Goal: Task Accomplishment & Management: Manage account settings

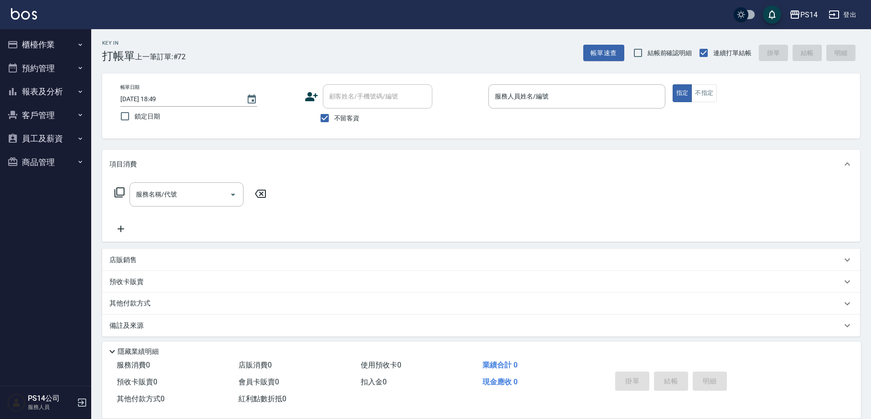
drag, startPoint x: 0, startPoint y: 0, endPoint x: 553, endPoint y: 94, distance: 561.1
click at [553, 94] on input "服務人員姓名/編號" at bounding box center [576, 96] width 169 height 16
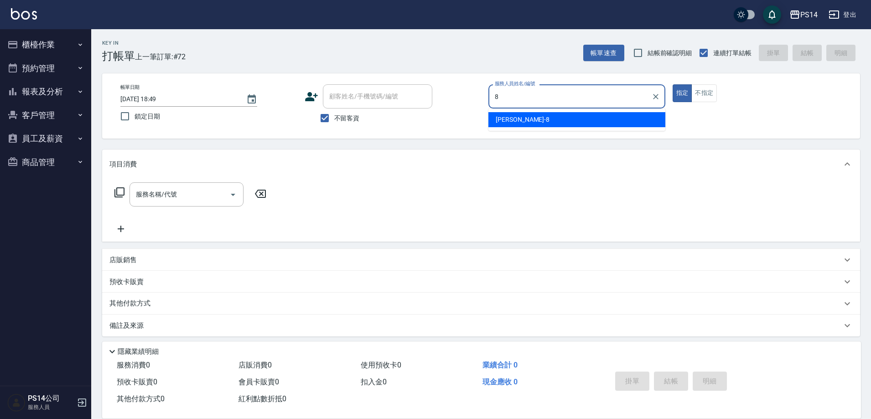
type input "[PERSON_NAME]-8"
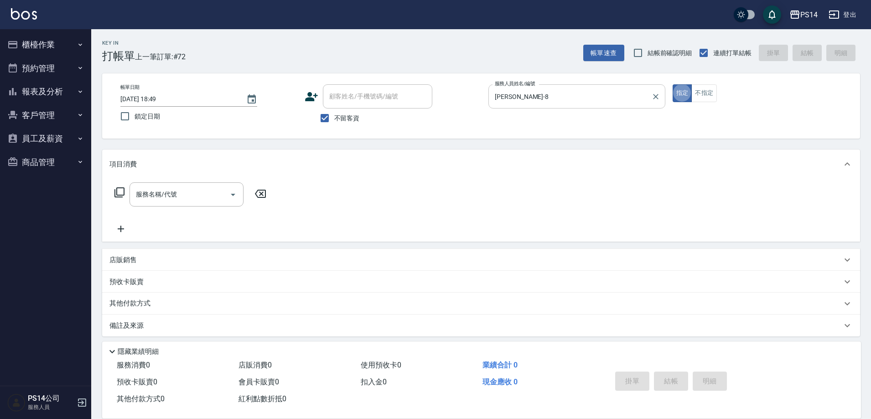
type button "true"
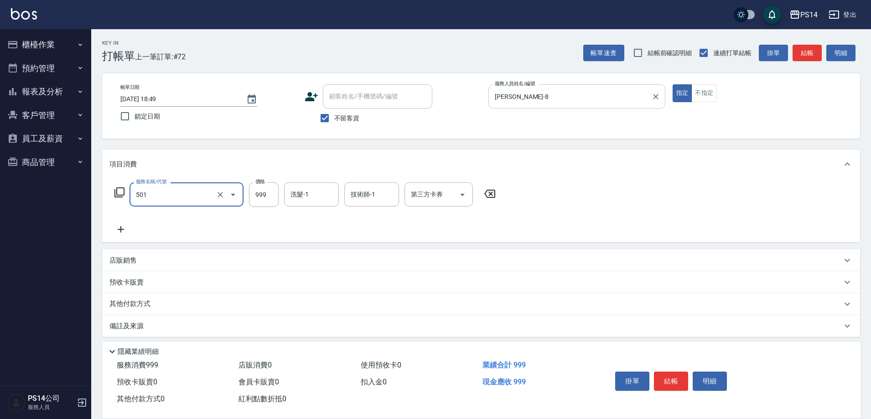
type input "染髮(501)"
type input "2000"
type input "[PERSON_NAME]-28"
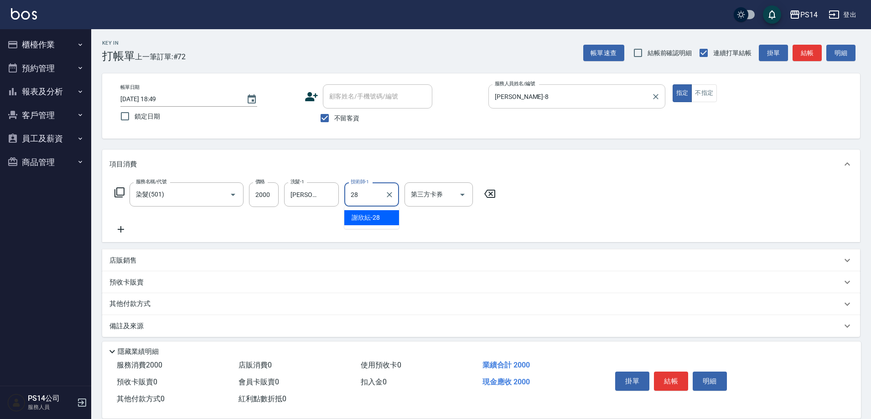
type input "[PERSON_NAME]-28"
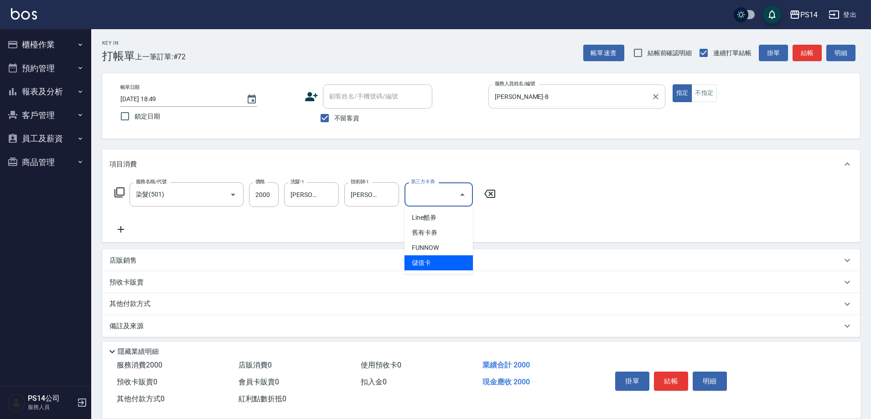
type input "儲值卡"
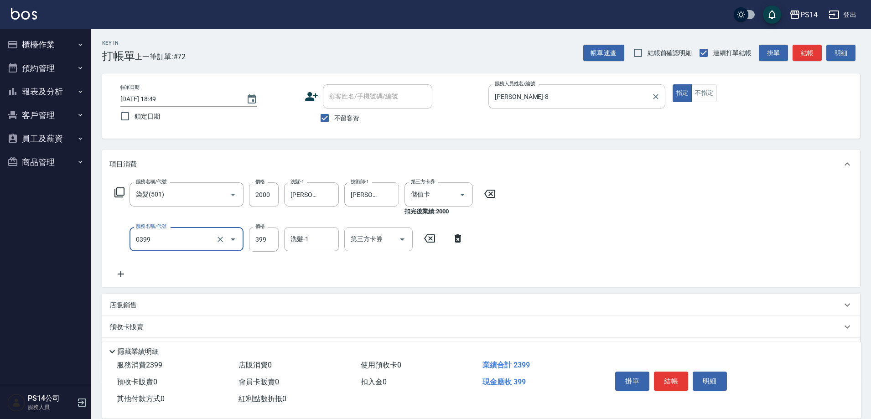
type input "海鹽399(0399)"
type input "[PERSON_NAME]-28"
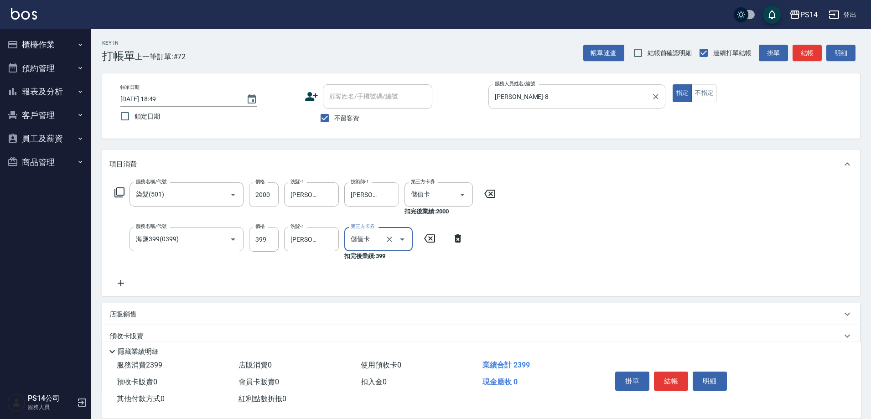
type input "儲值卡"
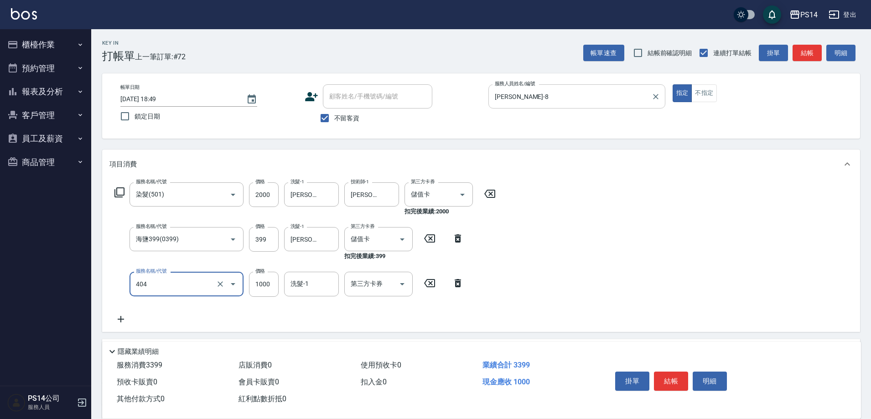
type input "1000護(404)"
type input "1100"
type input "[PERSON_NAME]-28"
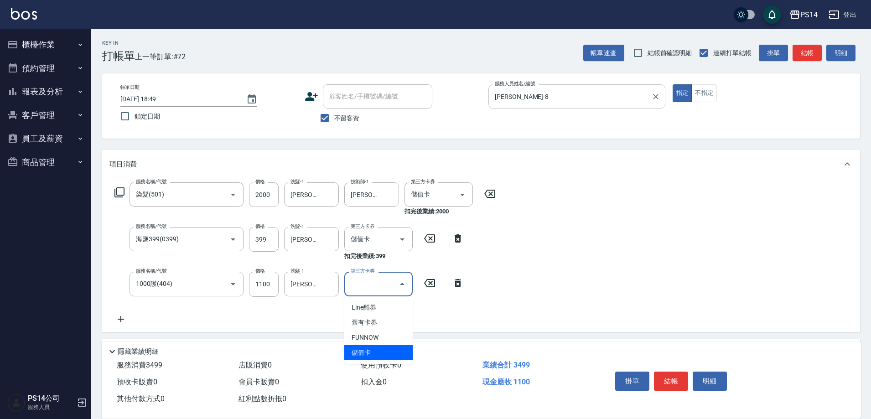
type input "儲值卡"
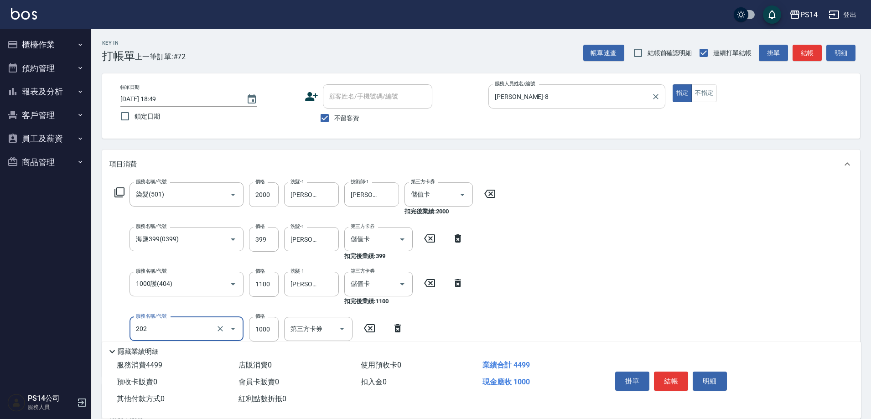
type input "燙髮(202)"
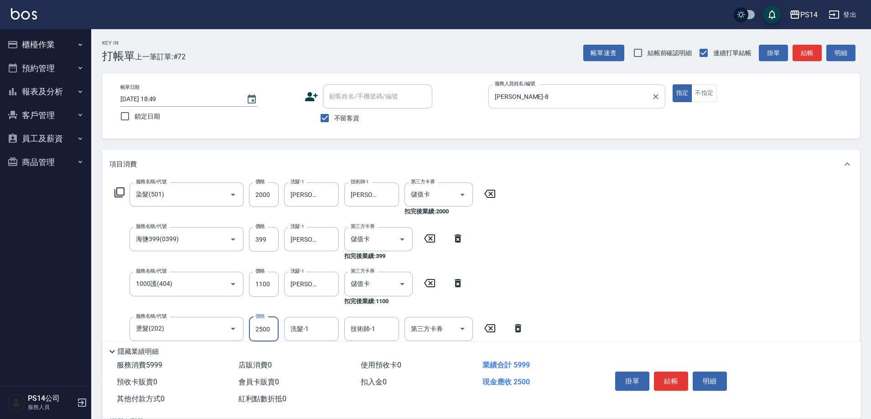
type input "2500"
type input "[PERSON_NAME]-28"
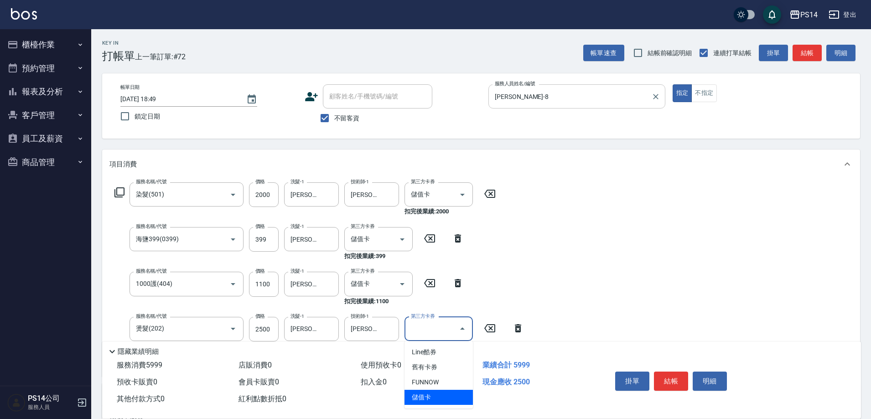
type input "儲值卡"
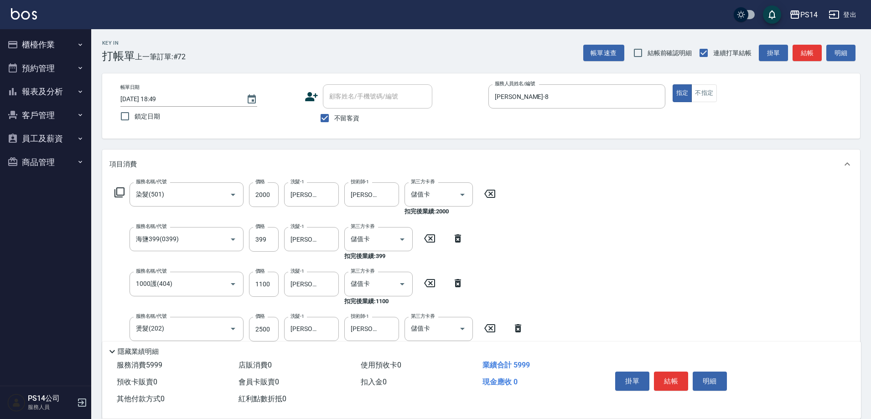
scroll to position [137, 0]
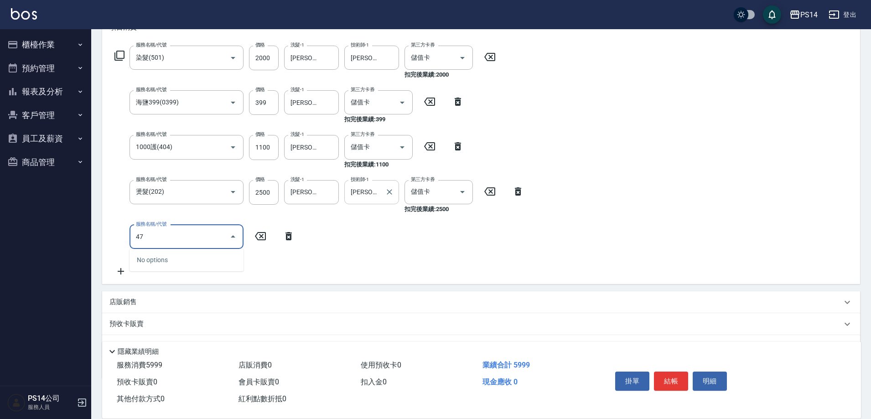
type input "4"
type input "儲值3000(901)"
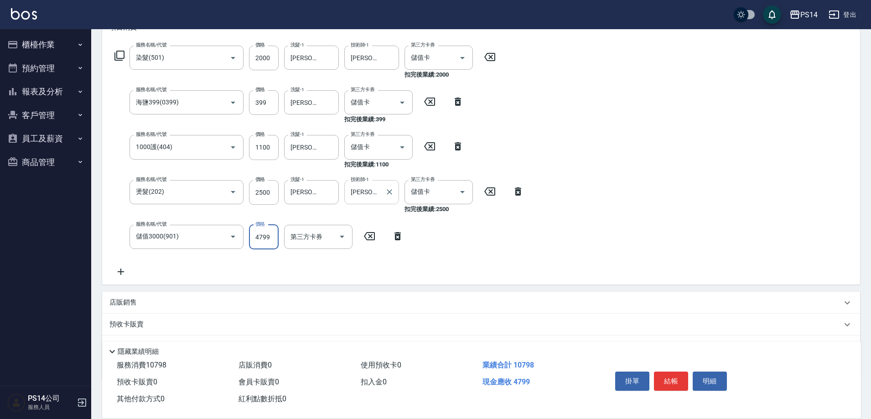
type input "4799"
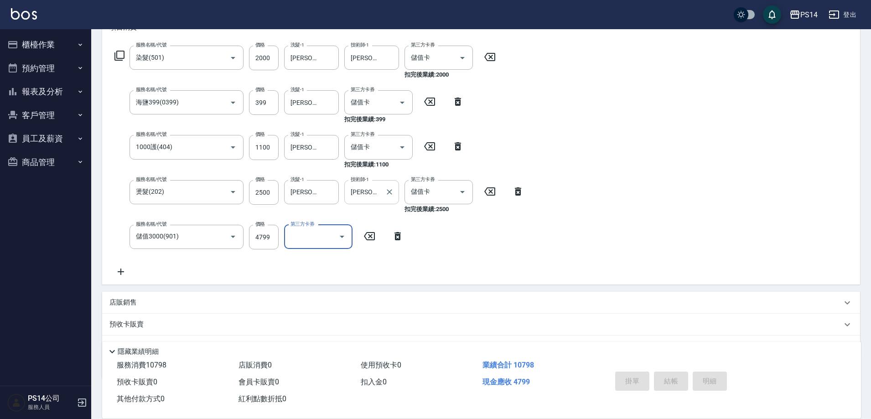
type input "[DATE] 19:40"
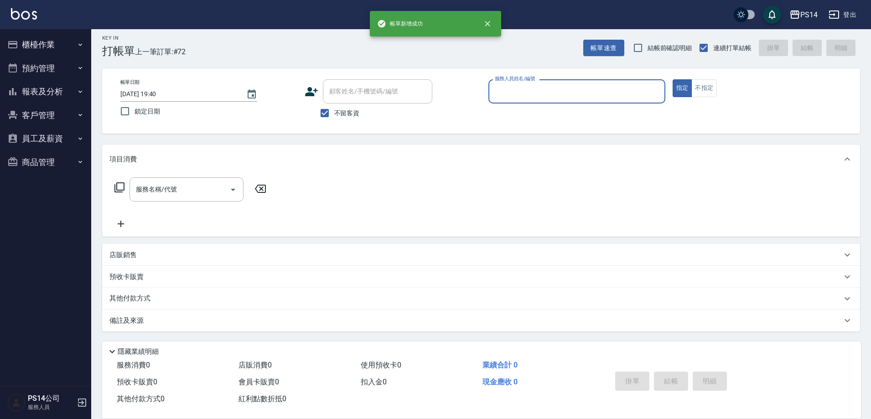
scroll to position [5, 0]
type input "余宜玲-3"
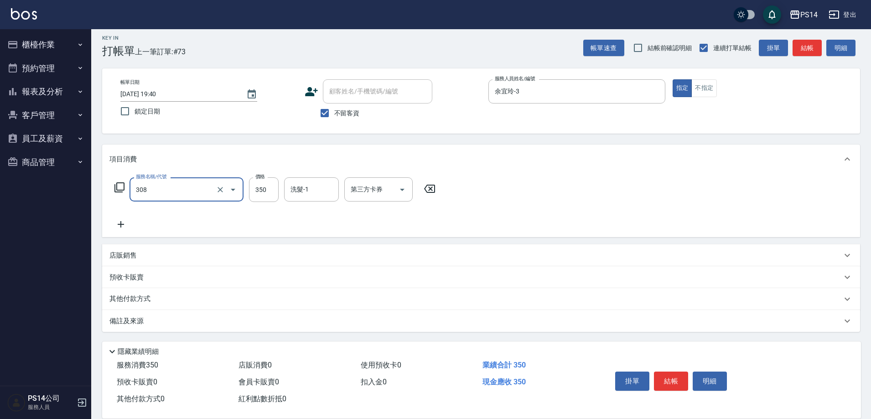
type input "洗+剪(308)"
type input "[PERSON_NAME]-17"
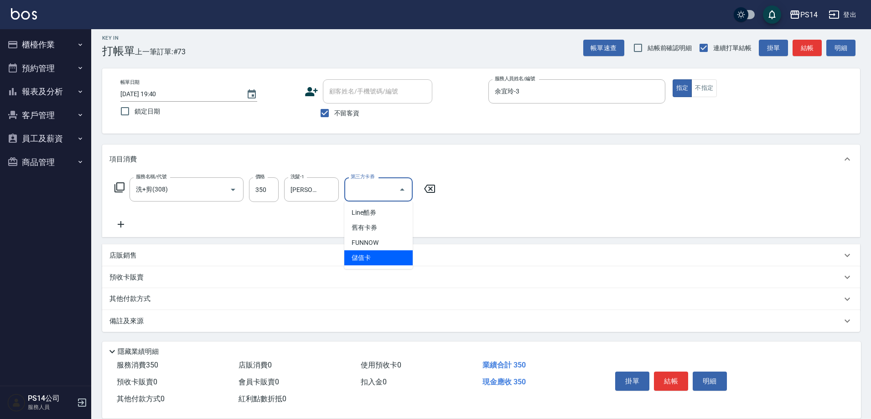
type input "儲值卡"
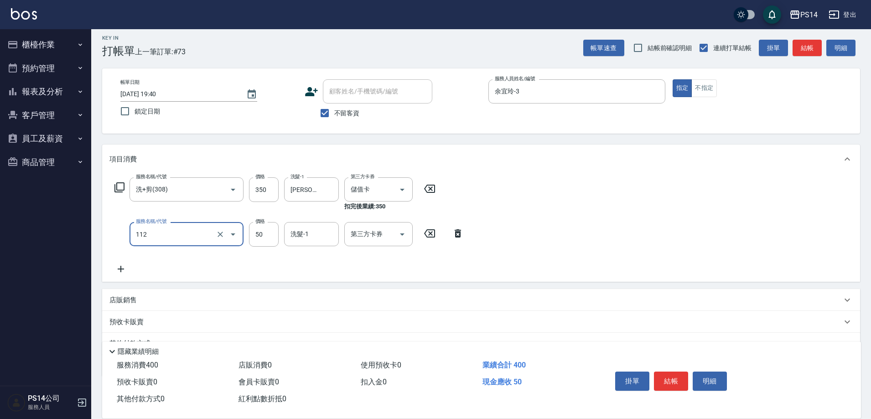
type input "精油50(112)"
type input "[PERSON_NAME]-17"
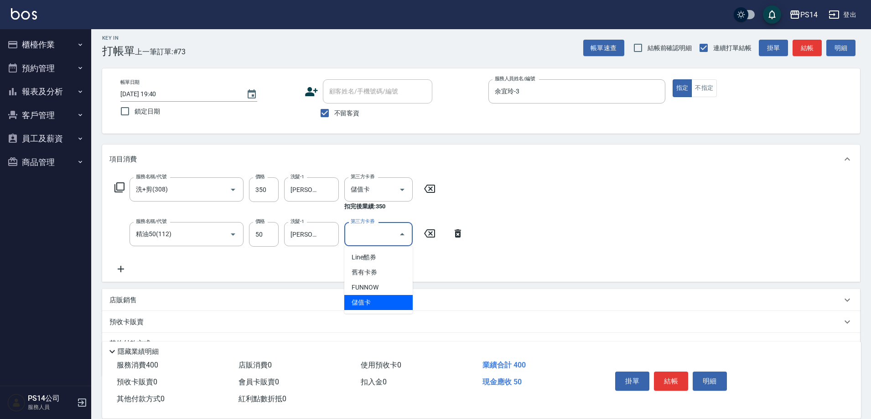
type input "儲值卡"
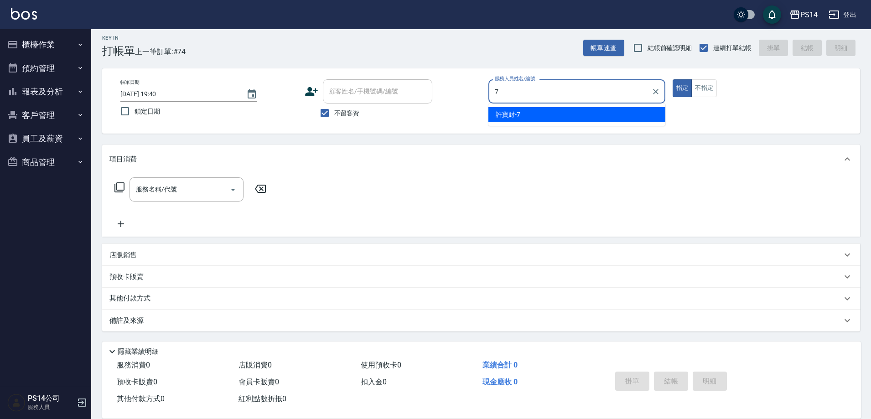
type input "許寶財-7"
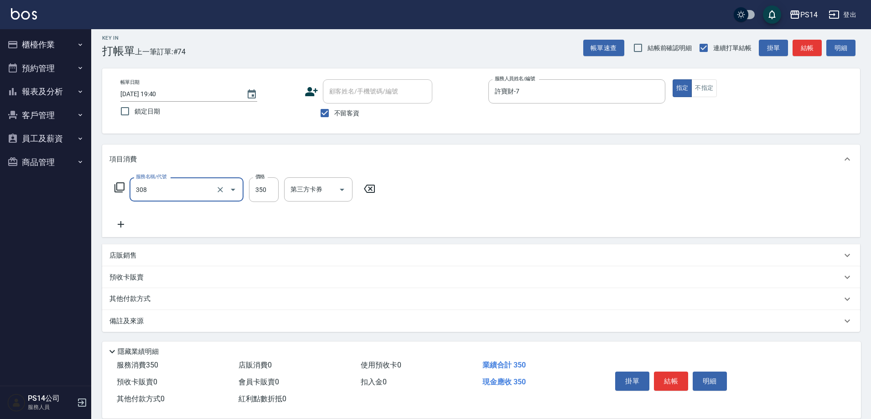
type input "洗+剪(308)"
type input "[PERSON_NAME]-18"
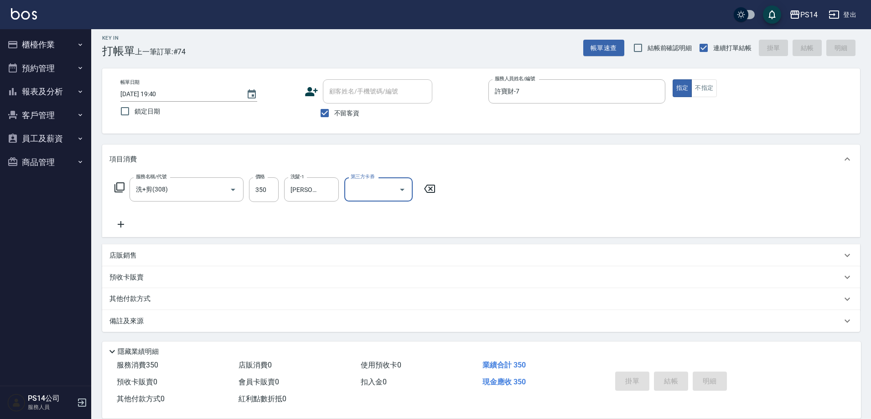
type input "[DATE] 19:41"
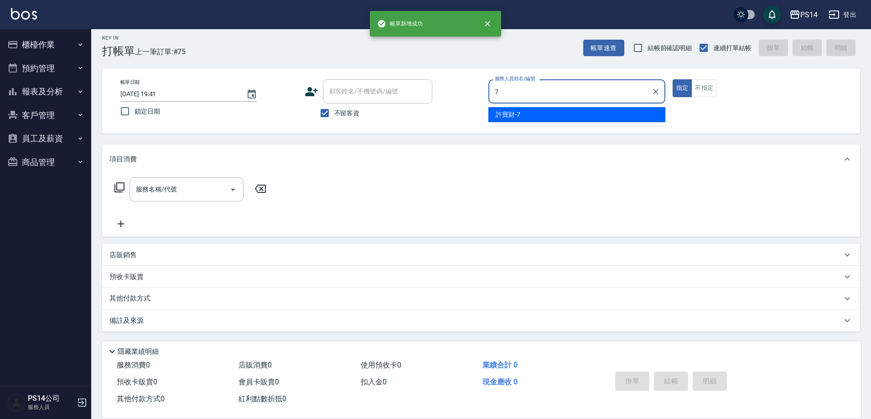
type input "許寶財-7"
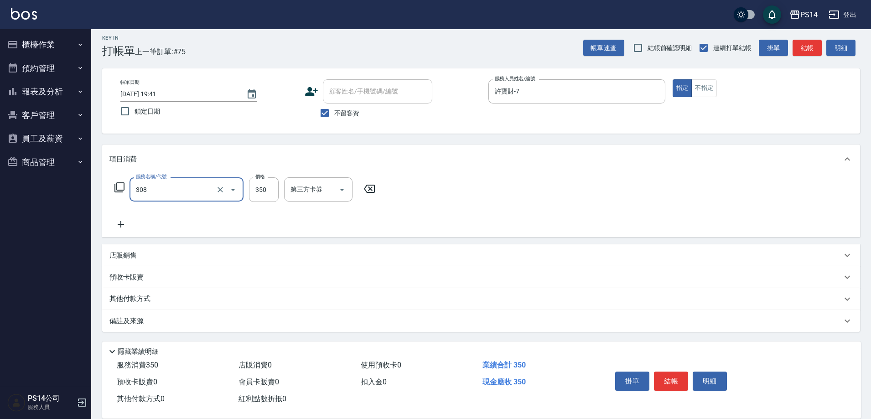
type input "洗+剪(308)"
type input "李祥君 -37"
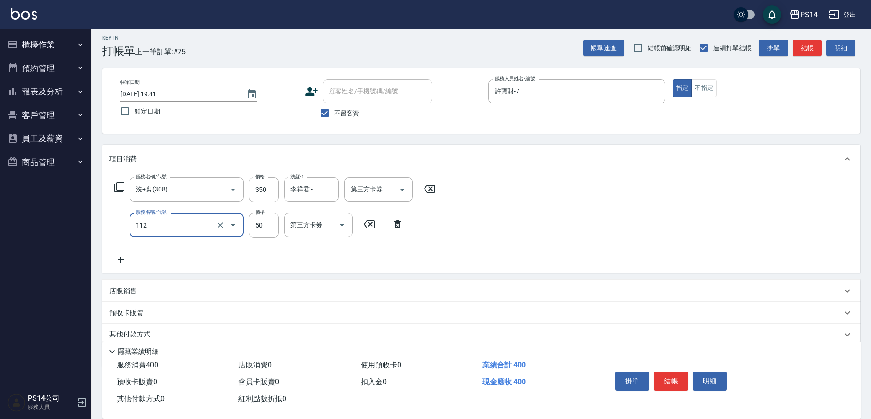
type input "精油50(112)"
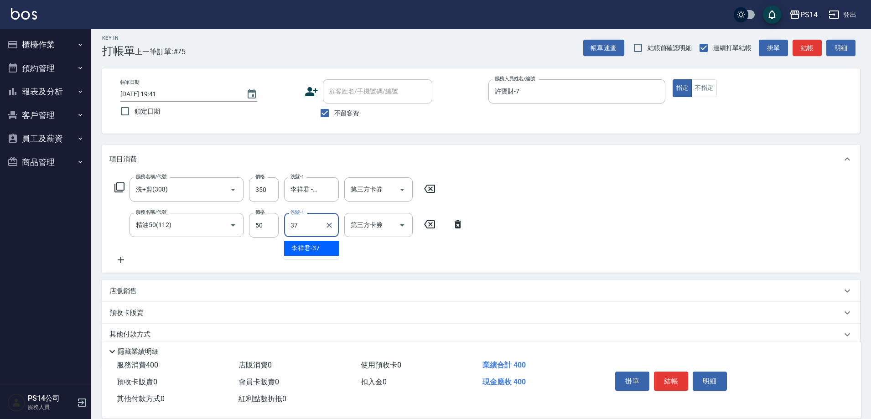
type input "李祥君 -37"
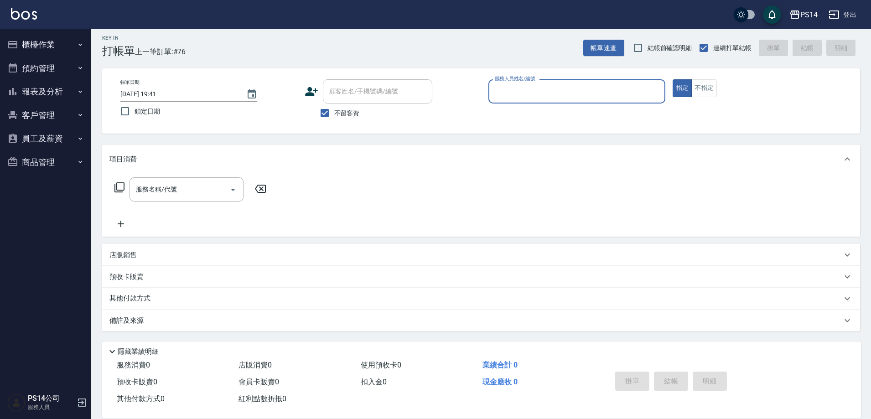
click at [39, 91] on button "報表及分析" at bounding box center [46, 92] width 84 height 24
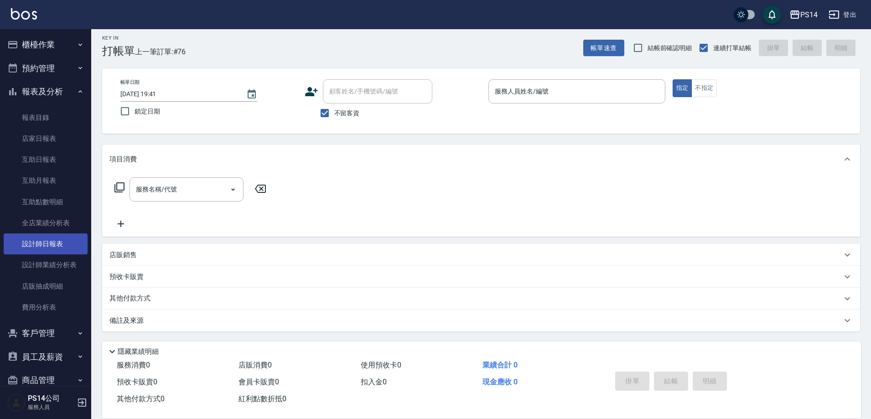
click at [45, 238] on link "設計師日報表" at bounding box center [46, 243] width 84 height 21
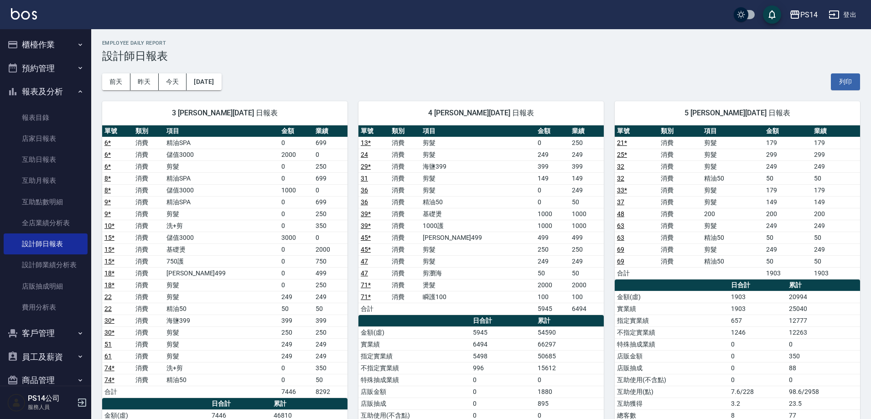
click at [41, 37] on button "櫃檯作業" at bounding box center [46, 45] width 84 height 24
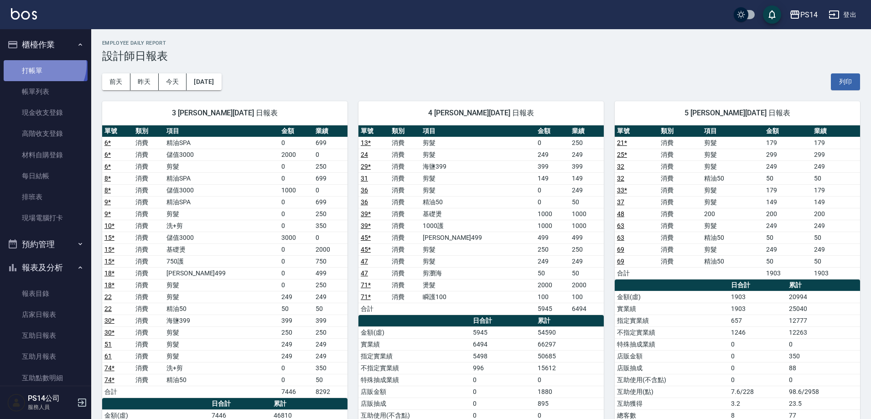
click at [41, 65] on link "打帳單" at bounding box center [46, 70] width 84 height 21
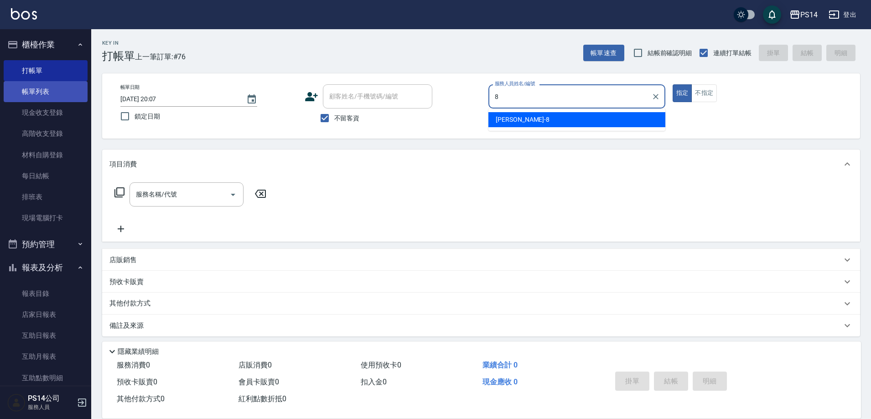
type input "[PERSON_NAME]-8"
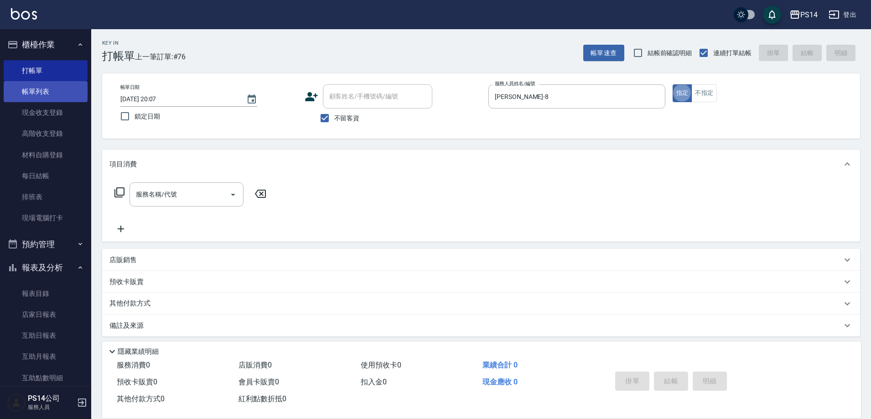
type button "true"
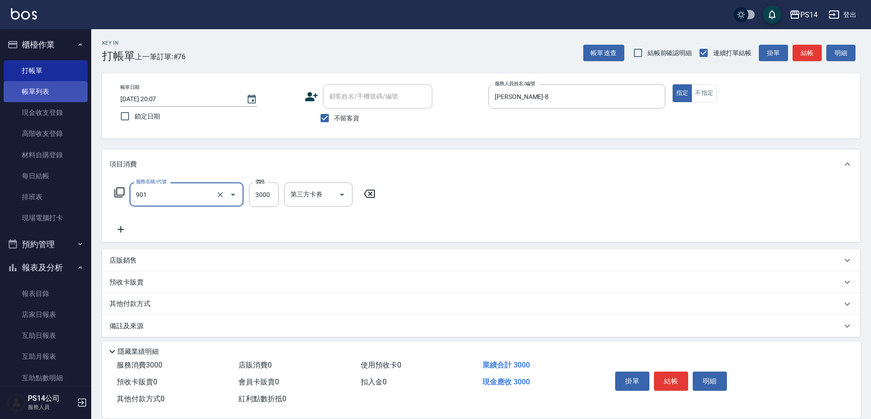
type input "儲值3000(901)"
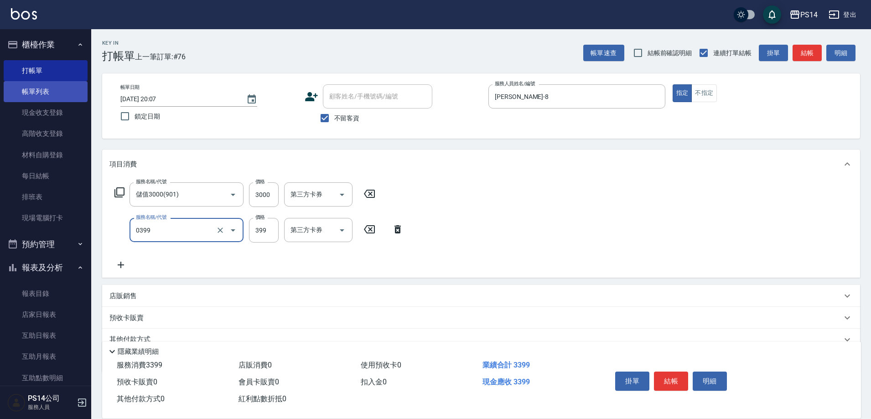
type input "海鹽399(0399)"
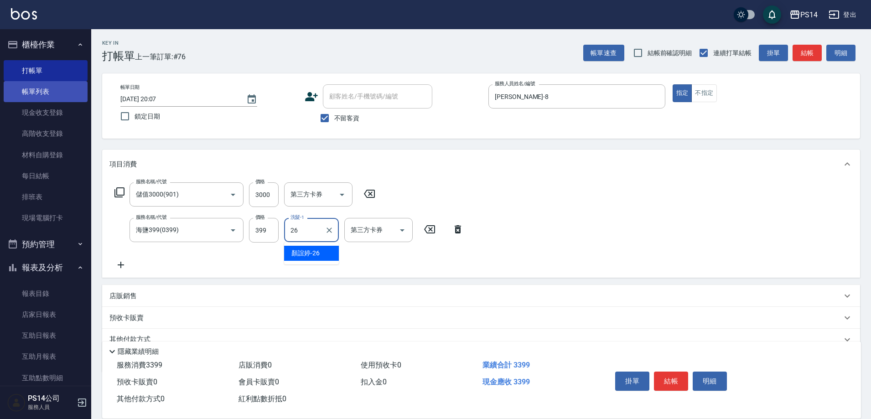
type input "顏誼婷-26"
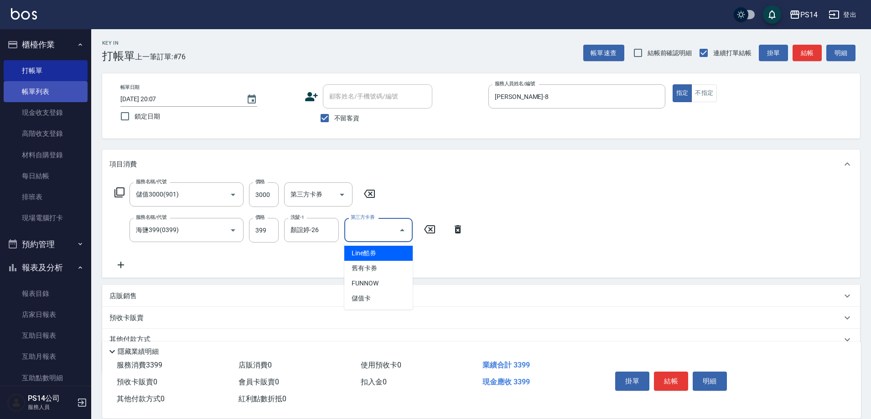
type input "儲值卡"
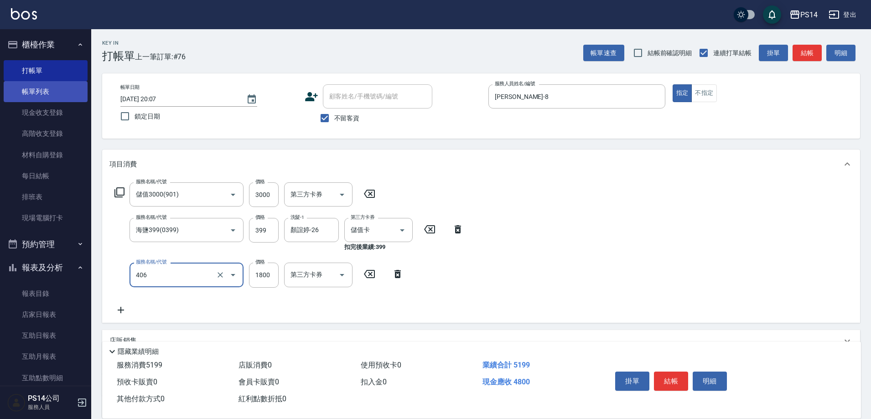
type input "鏡面二劑(406)"
type input "1100"
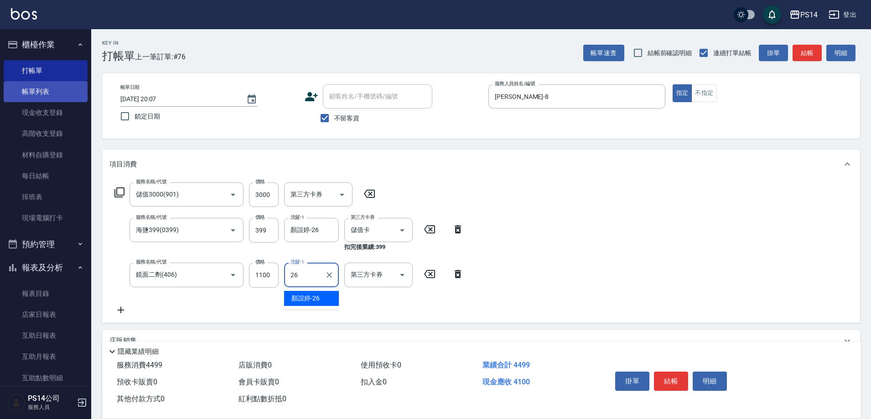
type input "顏誼婷-26"
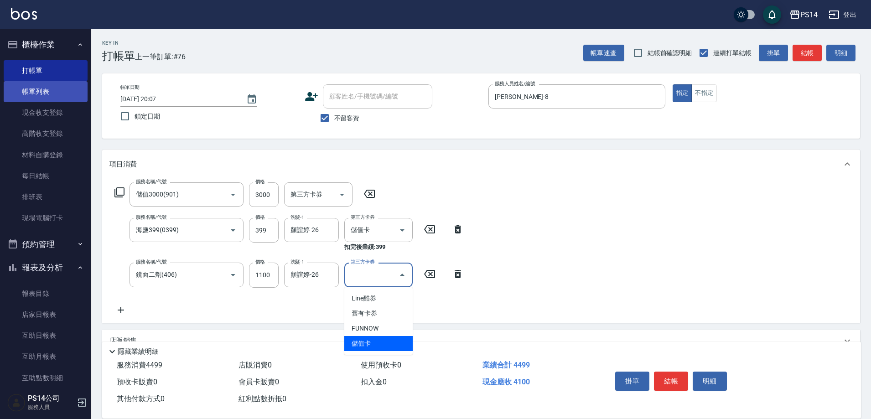
type input "儲值卡"
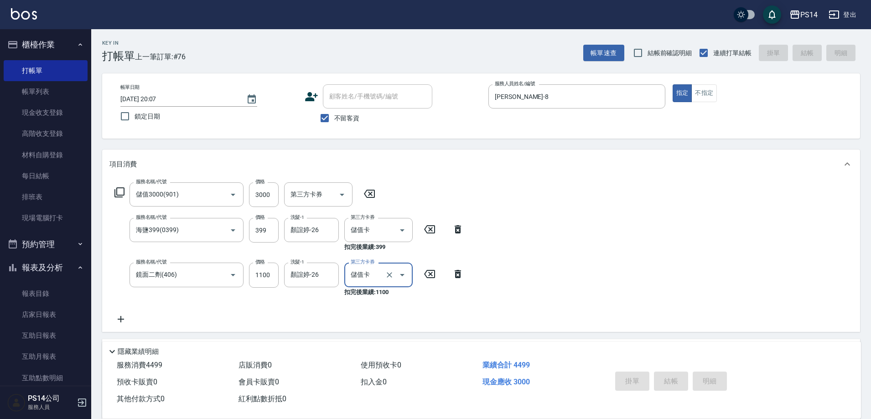
type input "[DATE] 20:08"
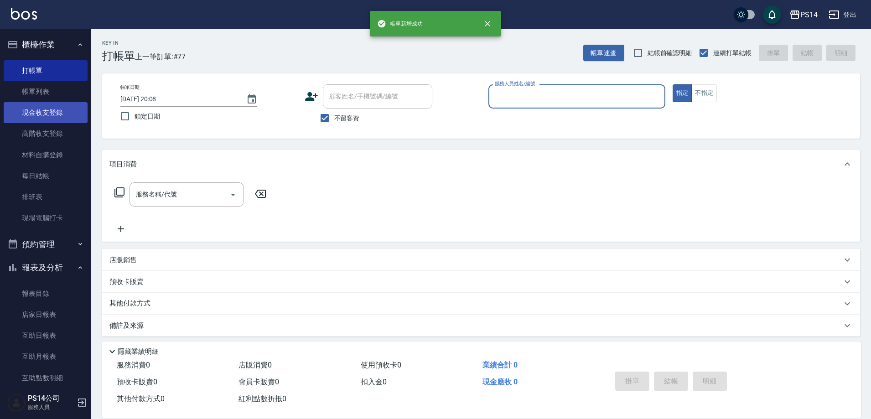
click at [57, 111] on link "現金收支登錄" at bounding box center [46, 112] width 84 height 21
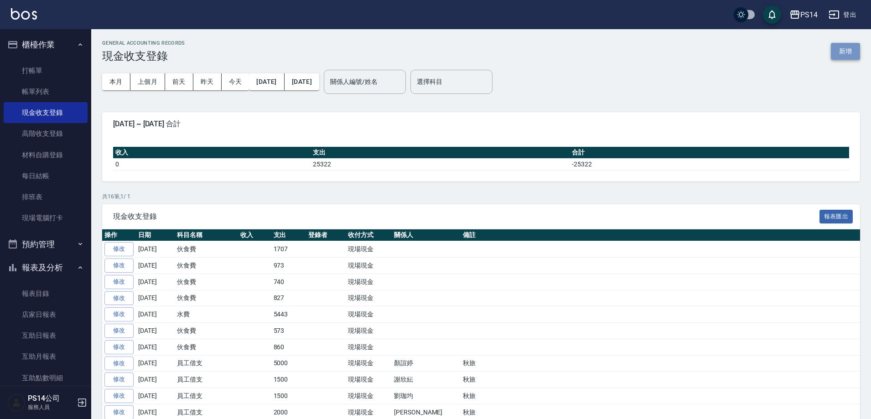
click at [849, 54] on button "新增" at bounding box center [845, 51] width 29 height 17
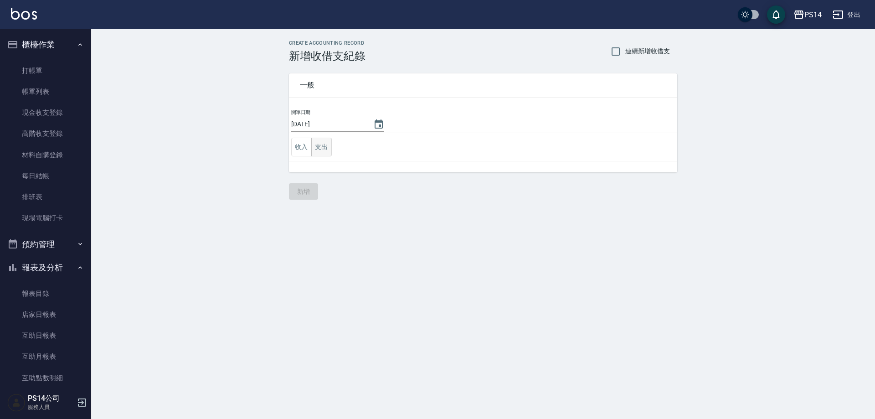
click at [315, 151] on button "支出" at bounding box center [321, 147] width 21 height 19
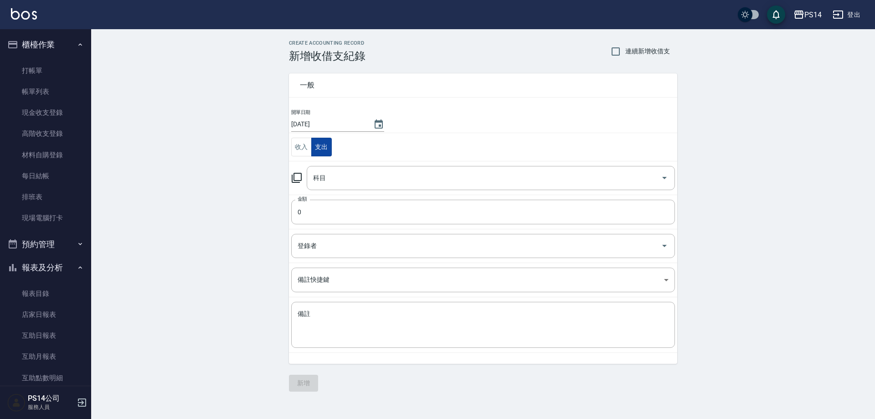
click at [324, 174] on div "科目 科目" at bounding box center [491, 178] width 368 height 24
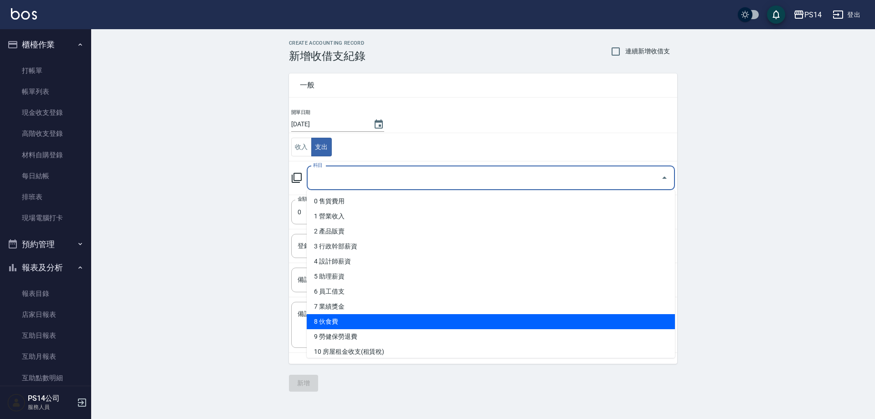
click at [343, 315] on li "8 伙食費" at bounding box center [491, 321] width 368 height 15
type input "8 伙食費"
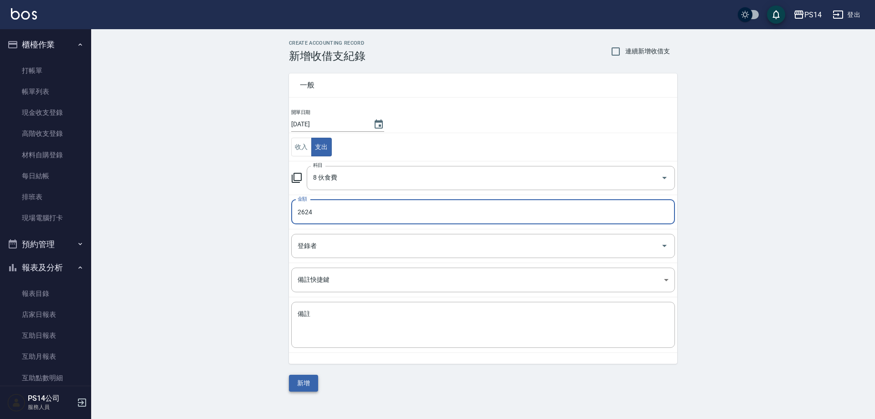
type input "2624"
click at [308, 381] on button "新增" at bounding box center [303, 383] width 29 height 17
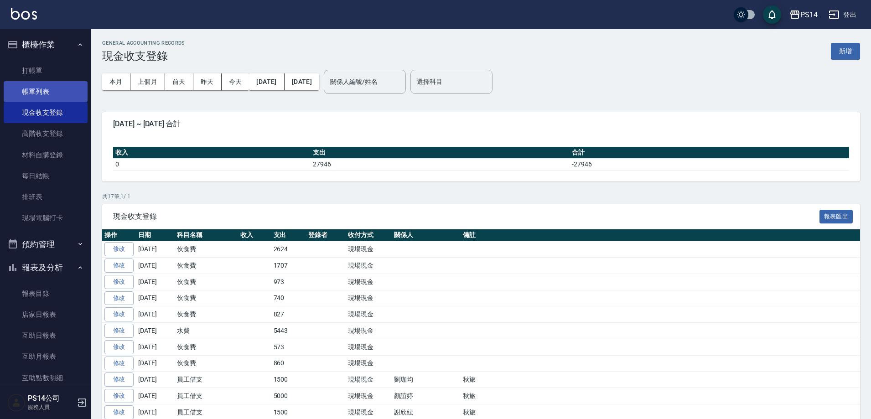
click at [40, 89] on link "帳單列表" at bounding box center [46, 91] width 84 height 21
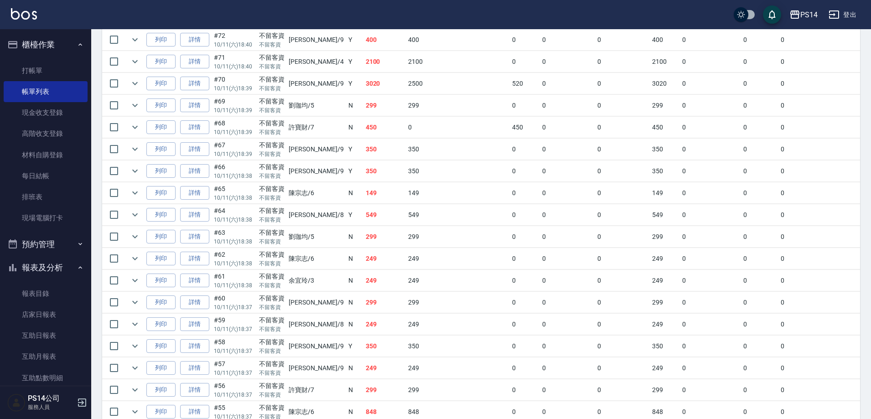
scroll to position [274, 0]
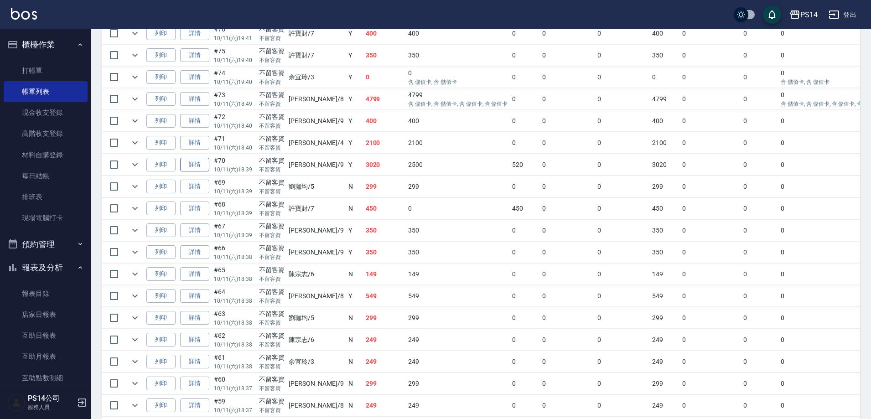
click at [182, 162] on link "詳情" at bounding box center [194, 165] width 29 height 14
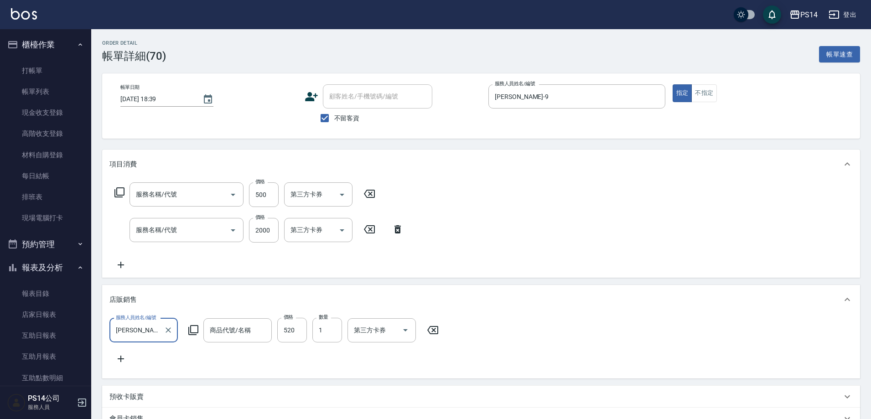
type input "[DATE] 18:39"
checkbox input "true"
type input "[PERSON_NAME]-9"
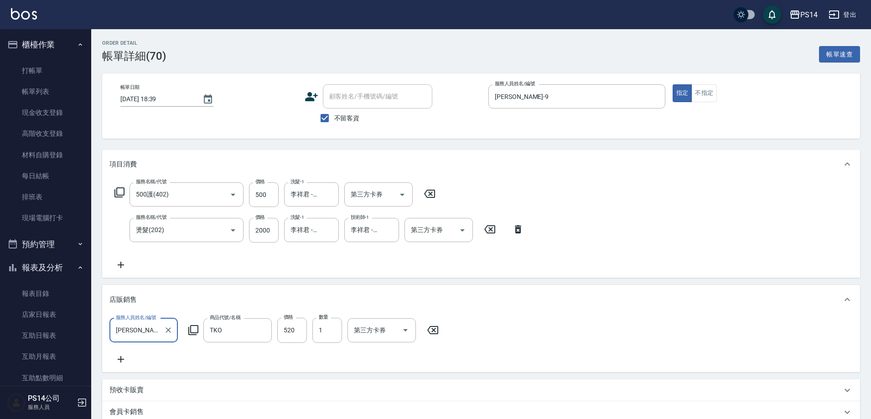
type input "500護(402)"
type input "燙髮(202)"
type input "TKO"
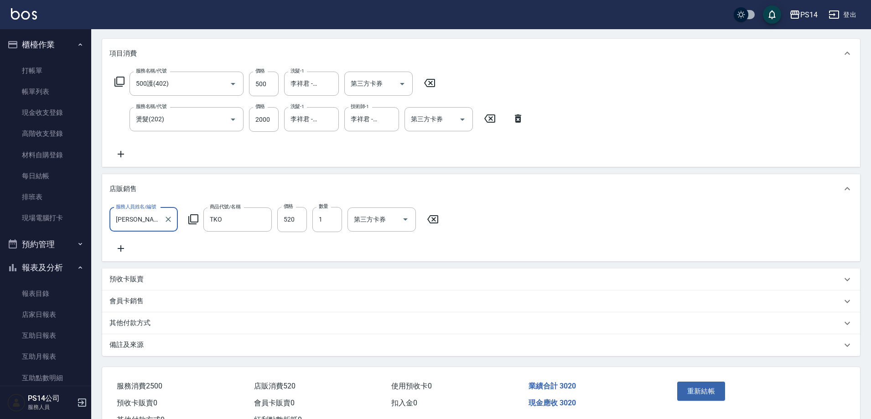
scroll to position [137, 0]
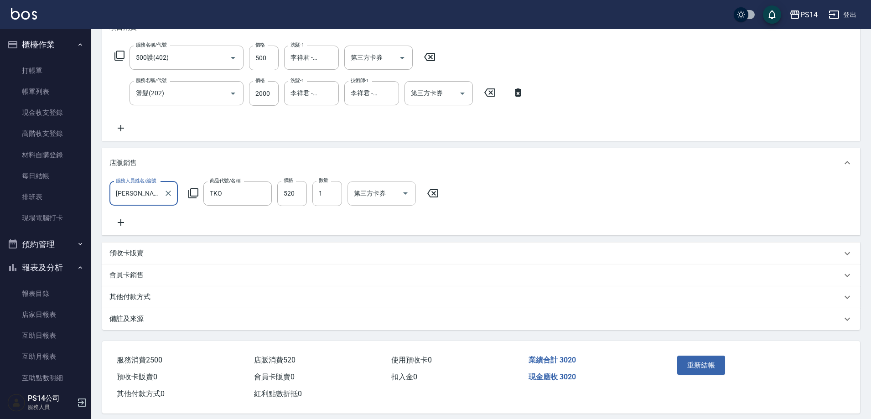
click at [405, 195] on icon "Open" at bounding box center [405, 193] width 11 height 11
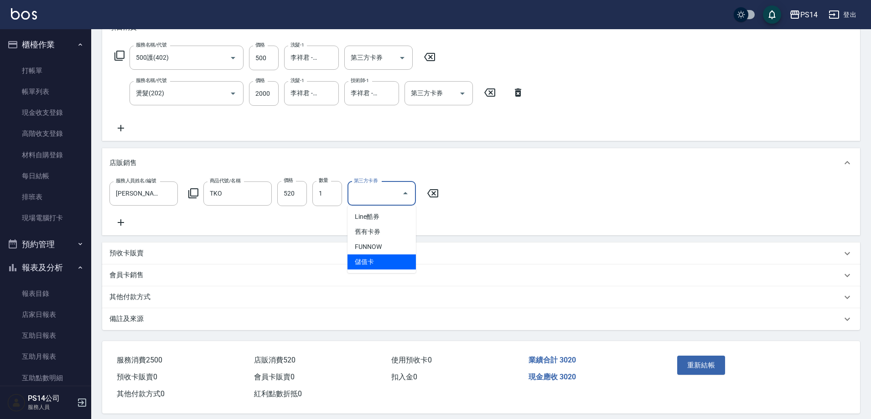
click at [376, 269] on span "儲值卡" at bounding box center [381, 261] width 68 height 15
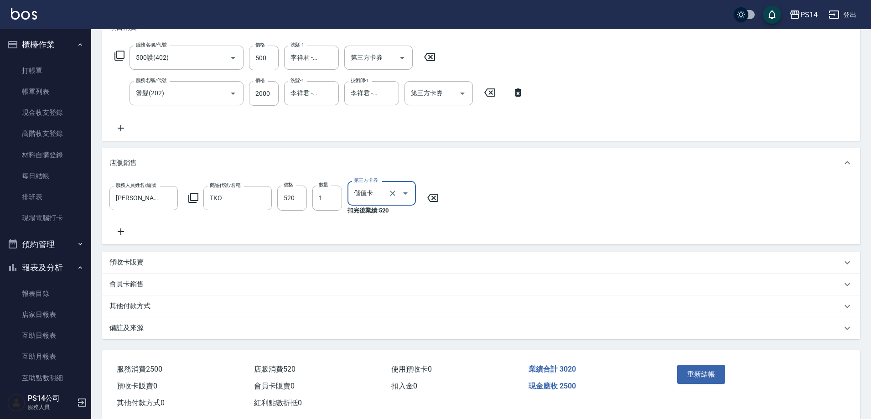
type input "儲值卡"
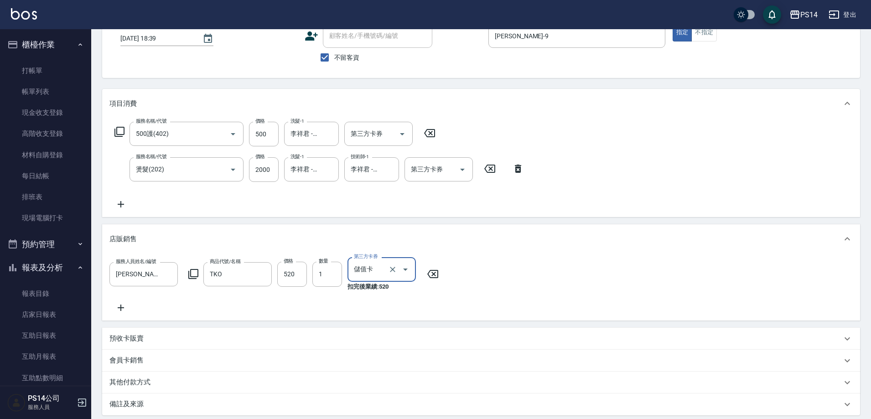
scroll to position [0, 0]
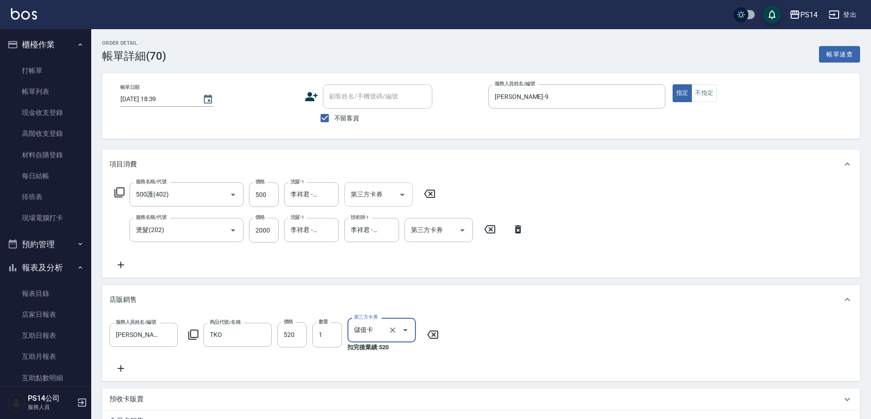
click at [401, 198] on icon "Open" at bounding box center [402, 194] width 11 height 11
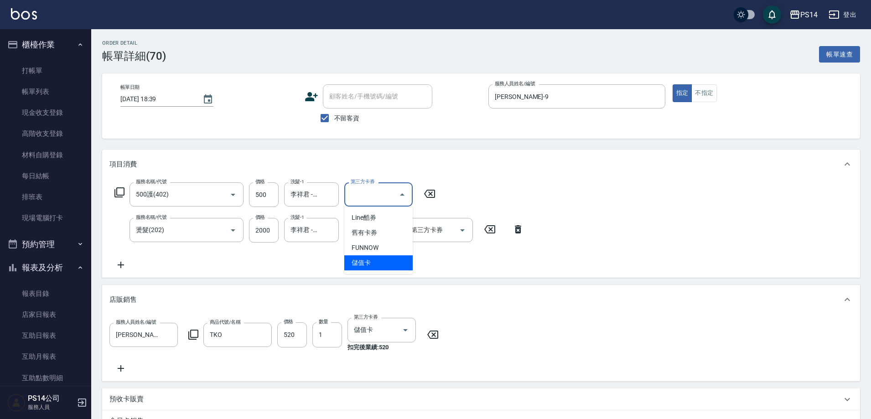
click at [390, 265] on span "儲值卡" at bounding box center [378, 262] width 68 height 15
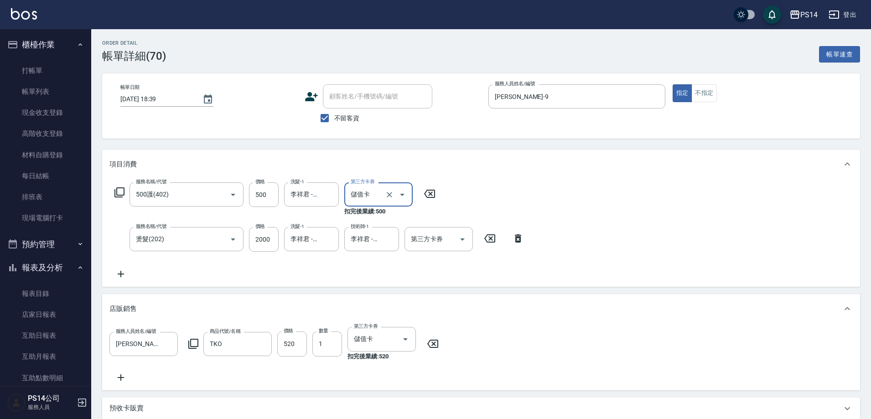
type input "儲值卡"
click at [460, 237] on icon "Open" at bounding box center [462, 239] width 11 height 11
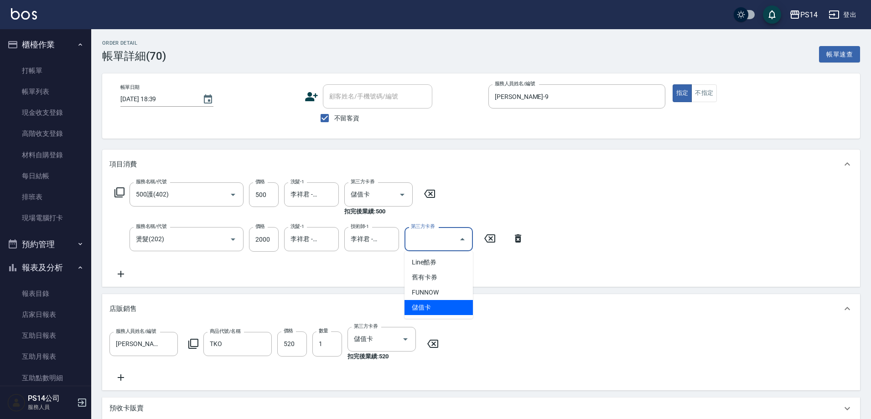
click at [430, 306] on span "儲值卡" at bounding box center [438, 307] width 68 height 15
type input "儲值卡"
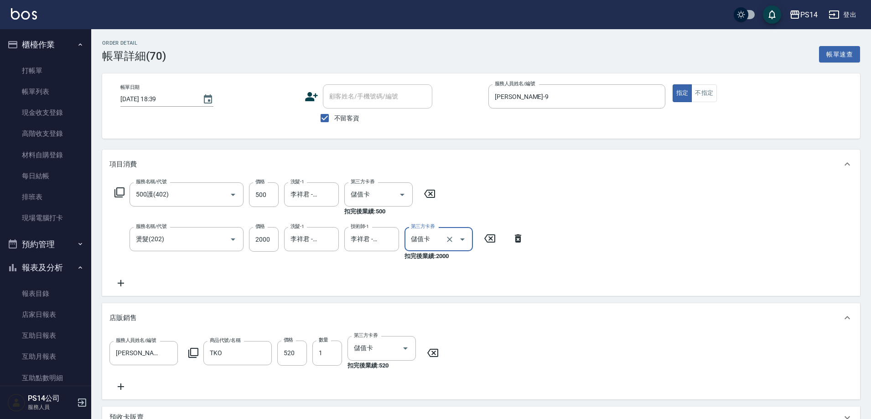
click at [117, 284] on icon at bounding box center [120, 283] width 23 height 11
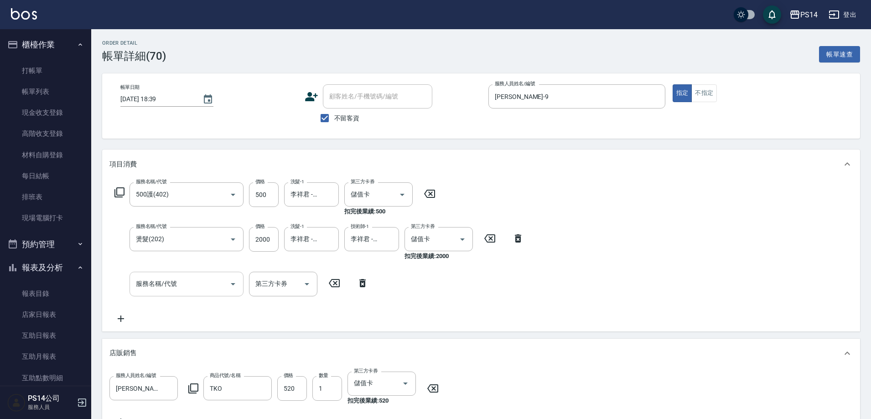
click at [179, 282] on input "服務名稱/代號" at bounding box center [180, 284] width 92 height 16
type input "儲值3000(901)"
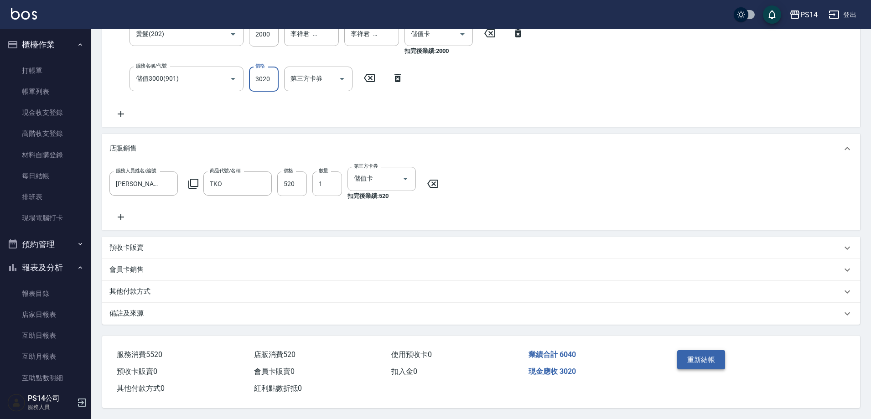
scroll to position [216, 0]
type input "3020"
click at [689, 355] on button "重新結帳" at bounding box center [701, 359] width 48 height 19
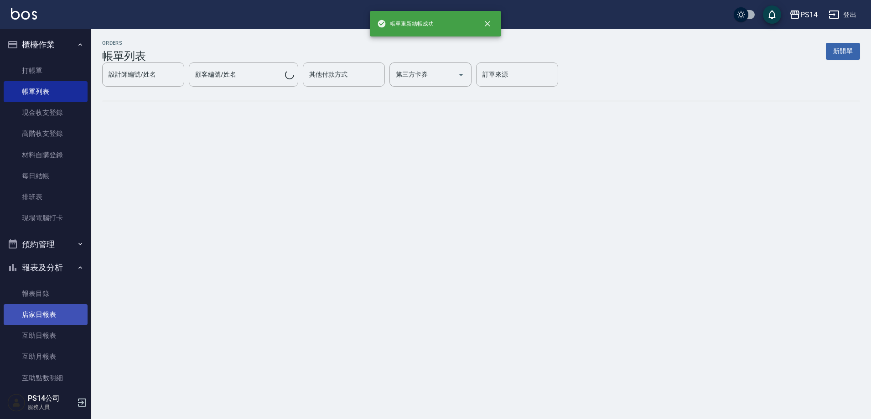
scroll to position [91, 0]
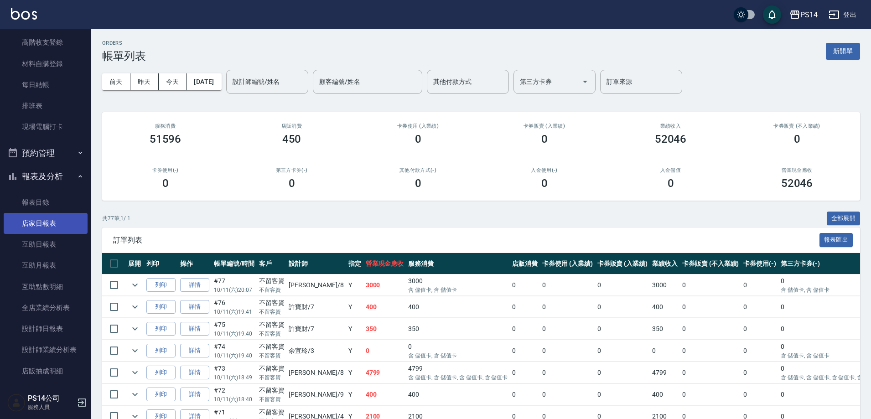
click at [34, 220] on link "店家日報表" at bounding box center [46, 223] width 84 height 21
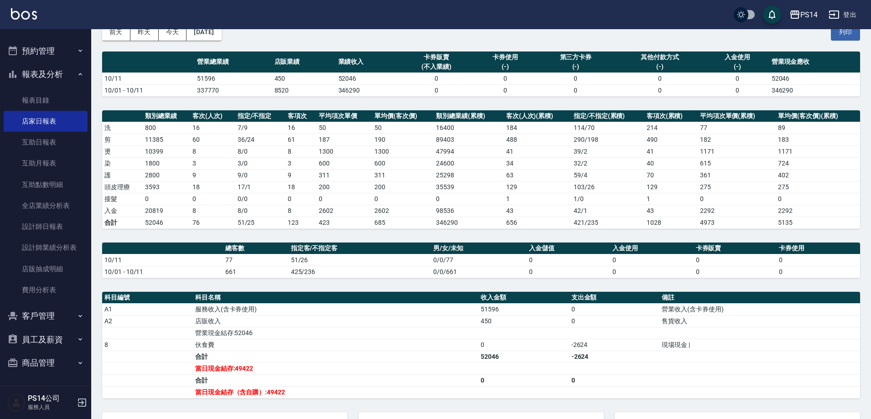
scroll to position [91, 0]
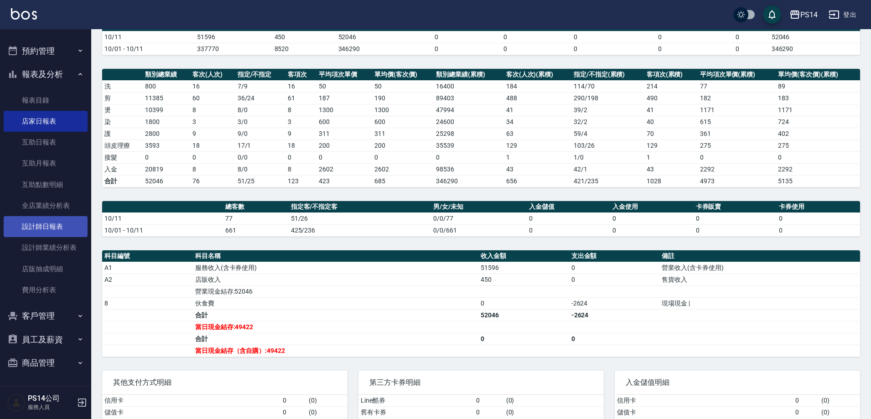
click at [36, 224] on link "設計師日報表" at bounding box center [46, 226] width 84 height 21
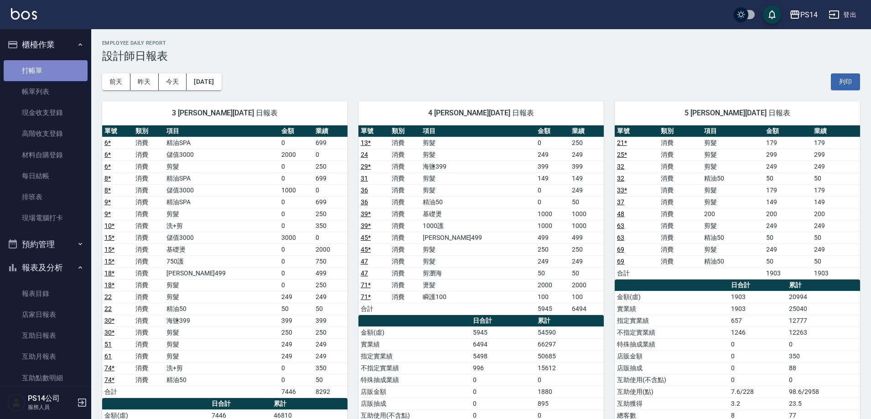
click at [62, 61] on link "打帳單" at bounding box center [46, 70] width 84 height 21
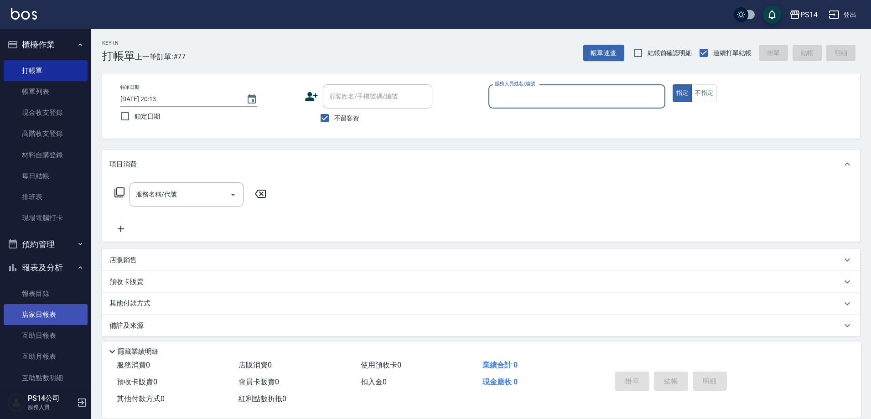
click at [41, 310] on link "店家日報表" at bounding box center [46, 314] width 84 height 21
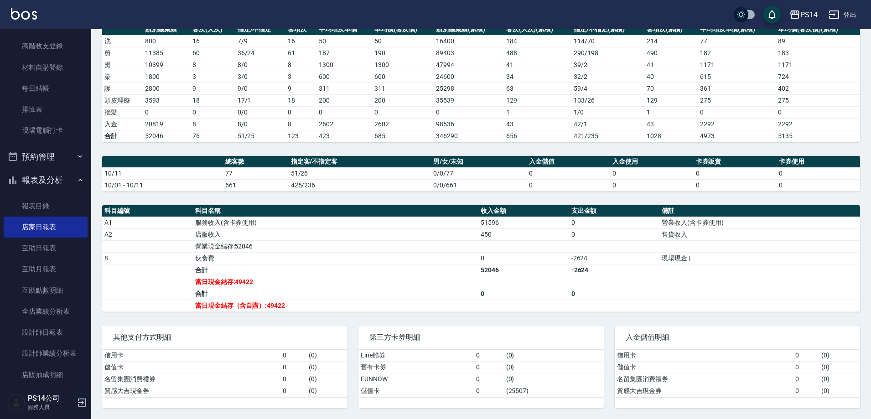
scroll to position [91, 0]
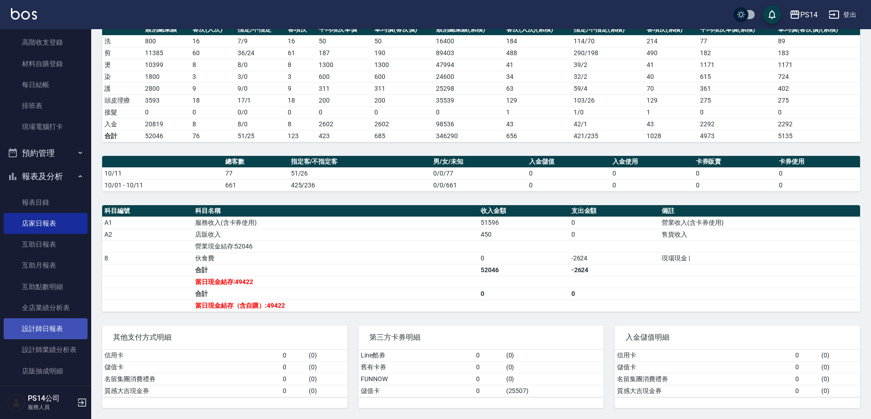
click at [53, 323] on link "設計師日報表" at bounding box center [46, 328] width 84 height 21
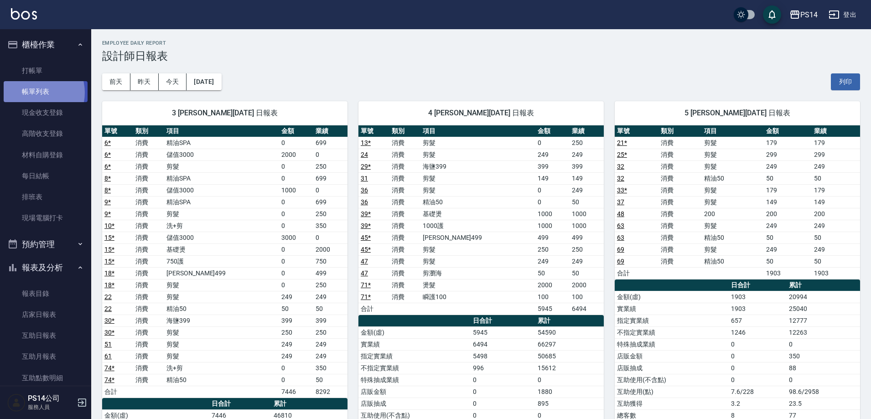
click at [34, 93] on link "帳單列表" at bounding box center [46, 91] width 84 height 21
click at [45, 92] on link "帳單列表" at bounding box center [46, 91] width 84 height 21
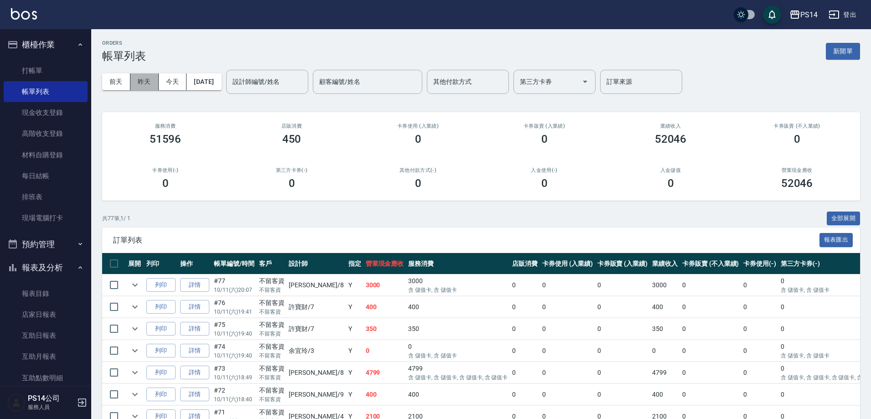
click at [150, 86] on button "昨天" at bounding box center [144, 81] width 28 height 17
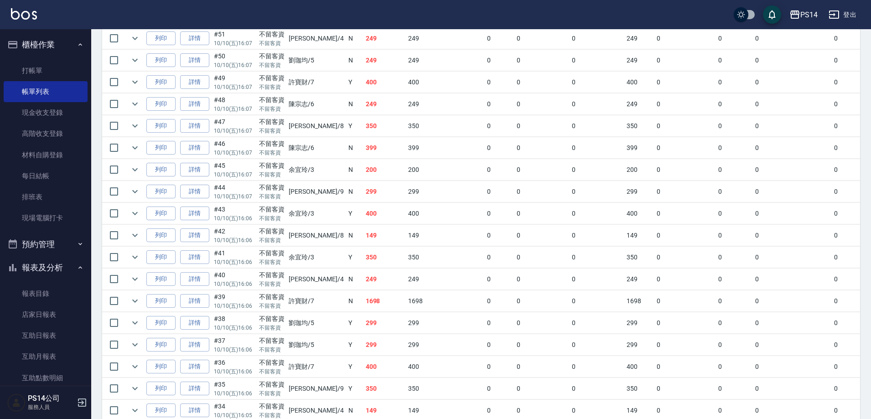
scroll to position [1322, 0]
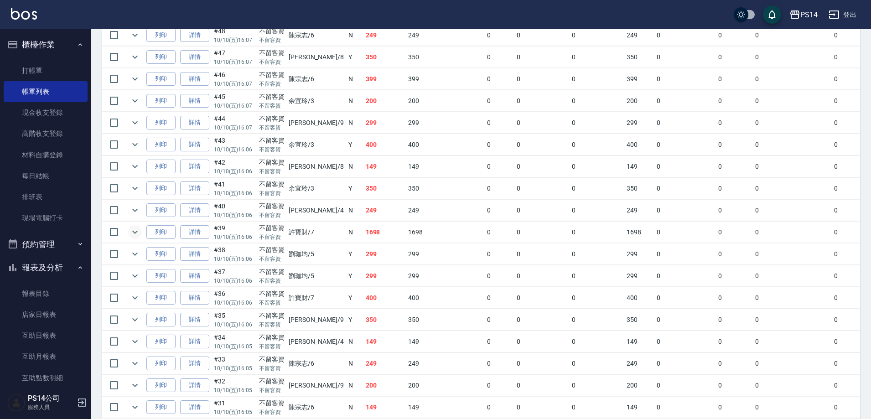
click at [133, 233] on icon "expand row" at bounding box center [134, 232] width 11 height 11
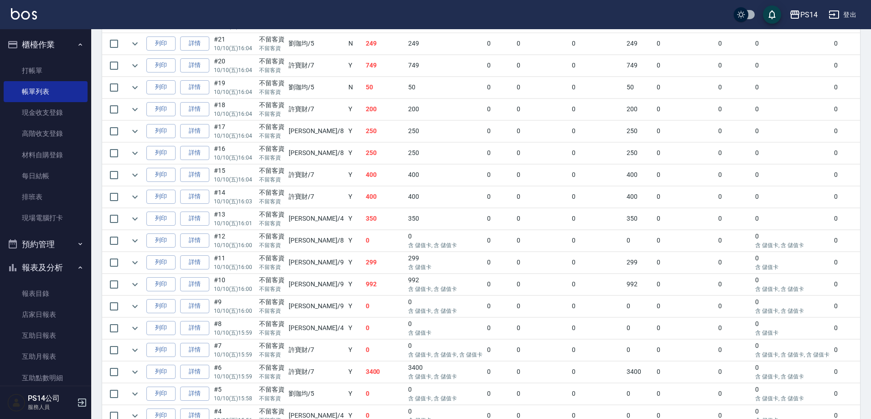
scroll to position [2052, 0]
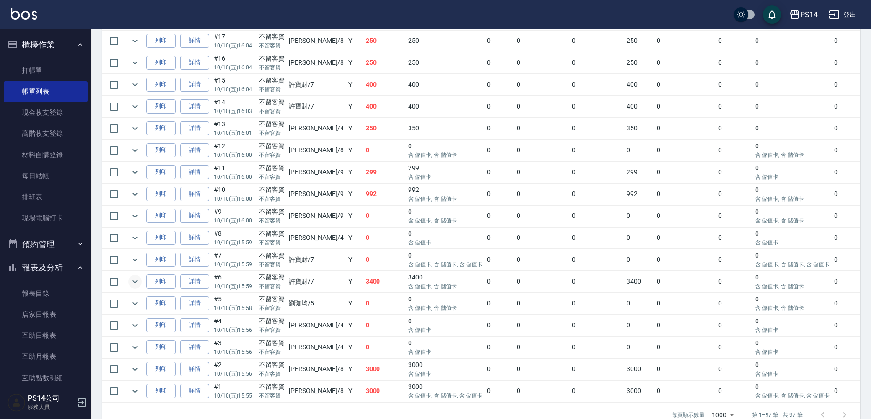
click at [135, 283] on icon "expand row" at bounding box center [134, 281] width 5 height 3
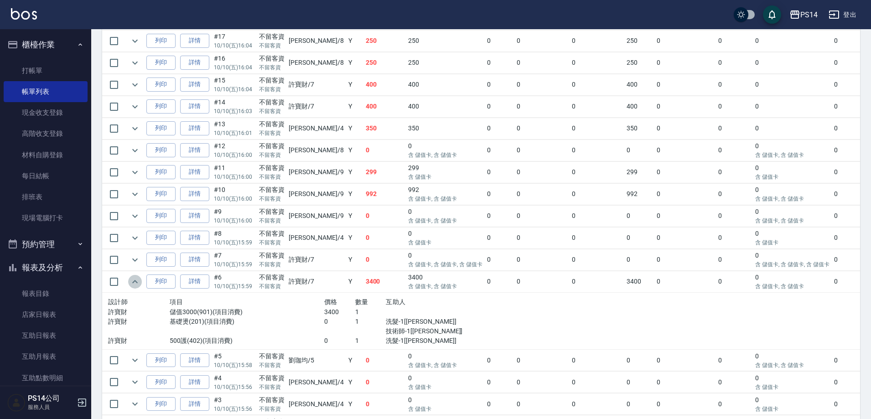
click at [135, 283] on icon "expand row" at bounding box center [134, 281] width 11 height 11
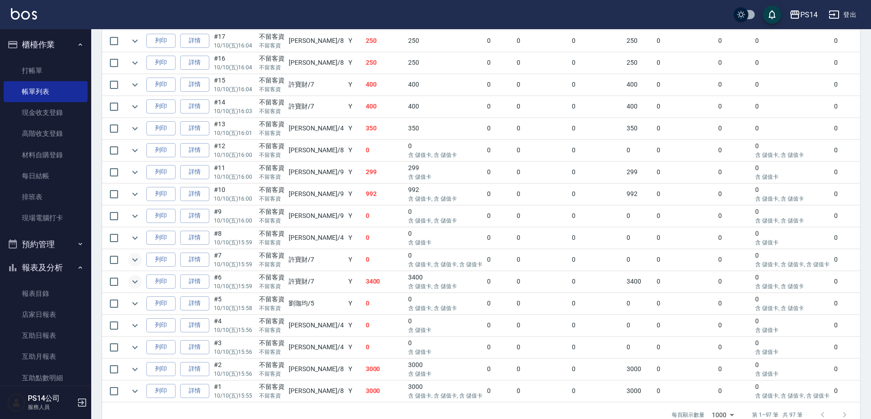
click at [133, 262] on icon "expand row" at bounding box center [134, 259] width 11 height 11
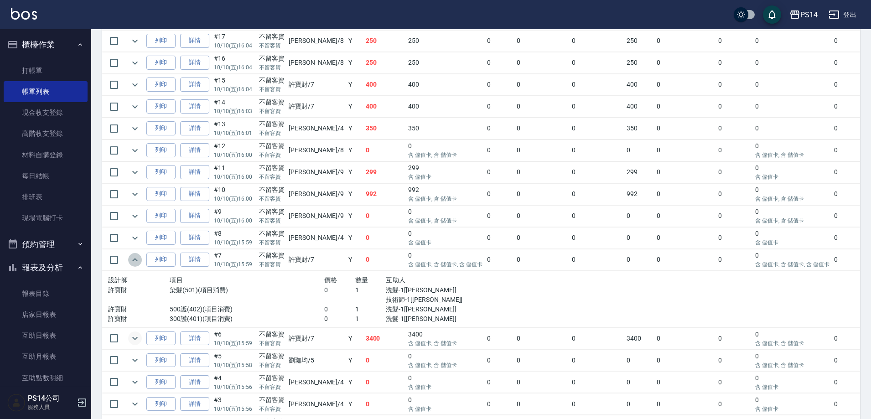
click at [133, 262] on icon "expand row" at bounding box center [134, 259] width 11 height 11
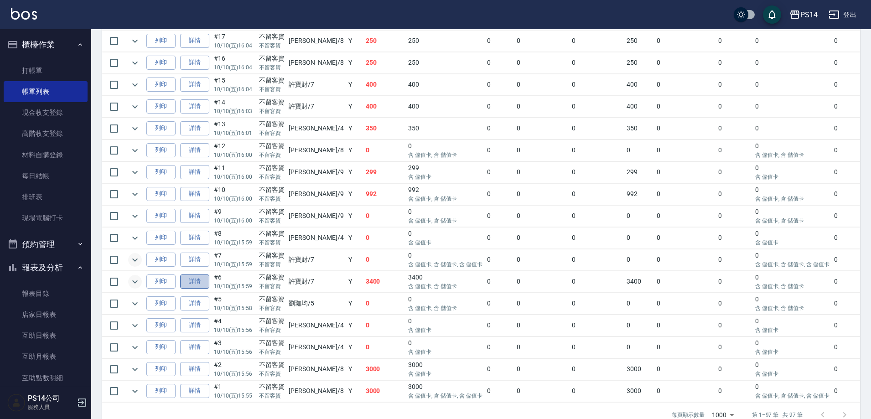
click at [188, 281] on link "詳情" at bounding box center [194, 282] width 29 height 14
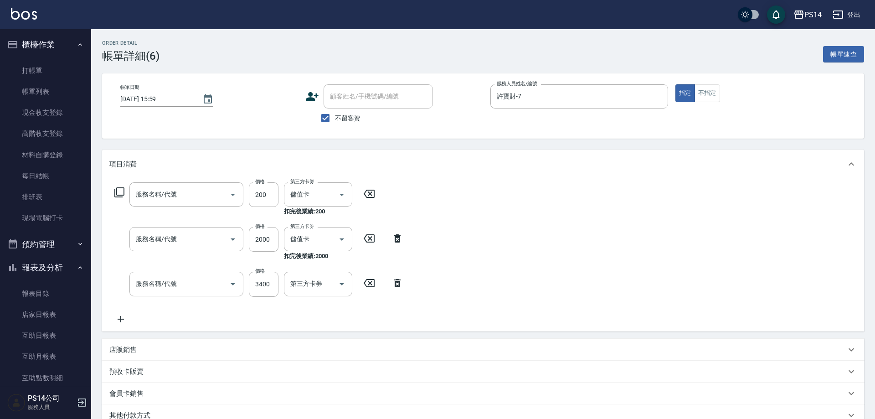
type input "[DATE] 15:59"
checkbox input "true"
type input "許寶財-7"
type input "500護(402)"
type input "基礎燙(201)"
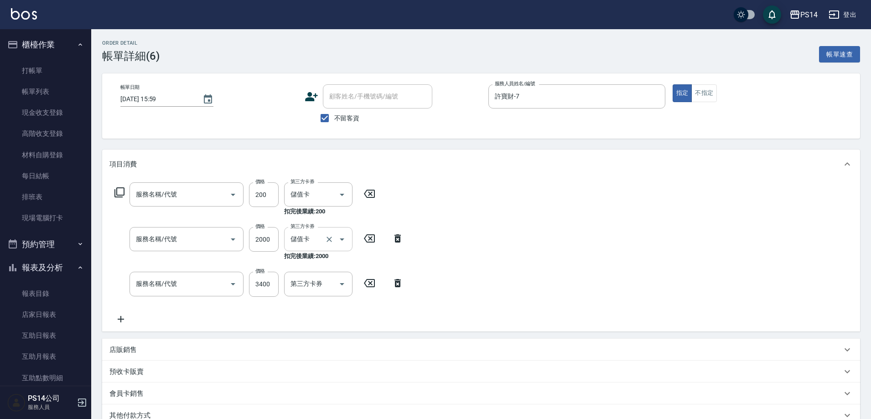
type input "儲值3000(901)"
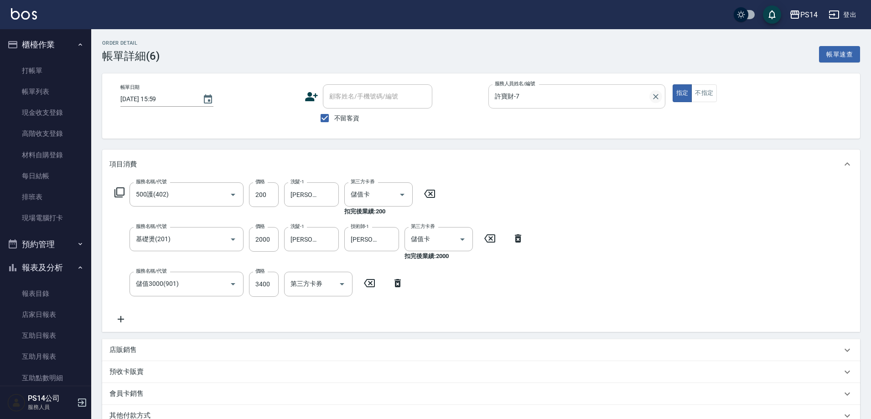
click at [652, 96] on icon "Clear" at bounding box center [655, 96] width 9 height 9
click at [582, 98] on input "服務人員姓名/編號" at bounding box center [576, 96] width 169 height 16
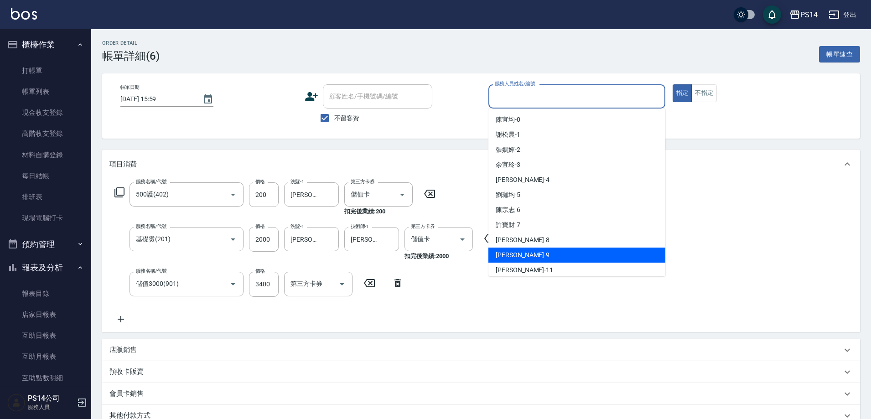
drag, startPoint x: 529, startPoint y: 241, endPoint x: 529, endPoint y: 250, distance: 9.1
click at [529, 250] on ul "[PERSON_NAME]-0 [PERSON_NAME]-1 [PERSON_NAME]-2 [PERSON_NAME]-3 [PERSON_NAME]-4…" at bounding box center [576, 193] width 177 height 168
click at [528, 251] on div "[PERSON_NAME]-9" at bounding box center [576, 255] width 177 height 15
type input "[PERSON_NAME]-9"
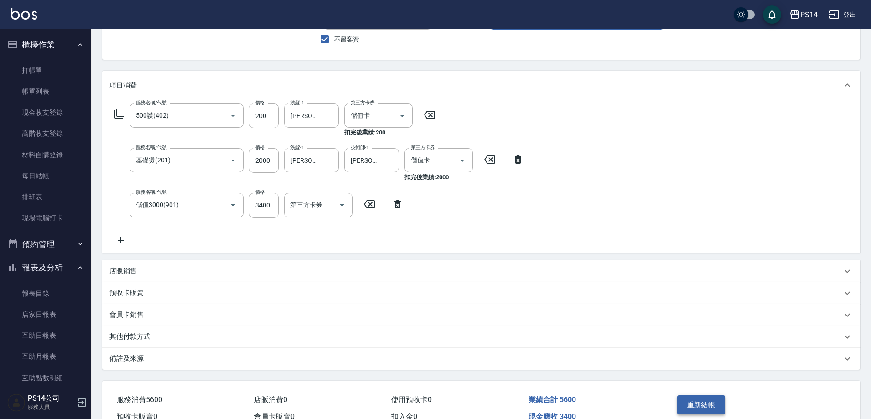
scroll to position [128, 0]
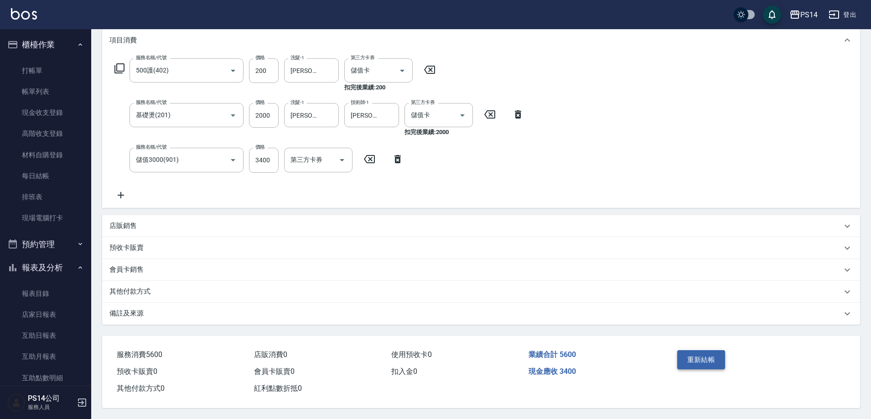
click at [689, 357] on button "重新結帳" at bounding box center [701, 359] width 48 height 19
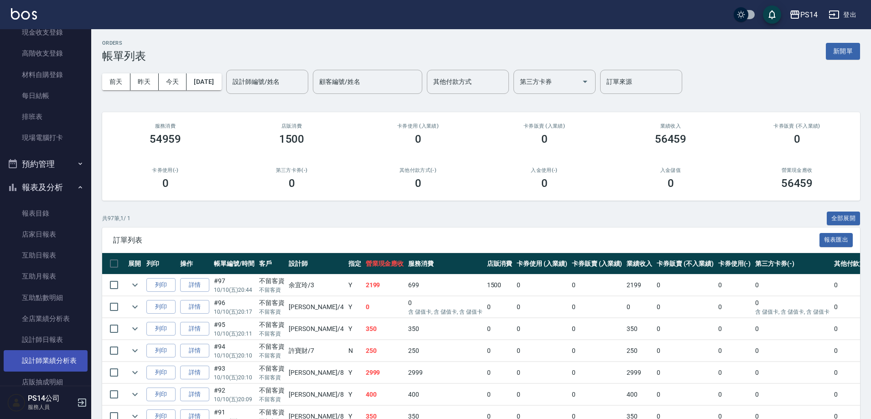
scroll to position [91, 0]
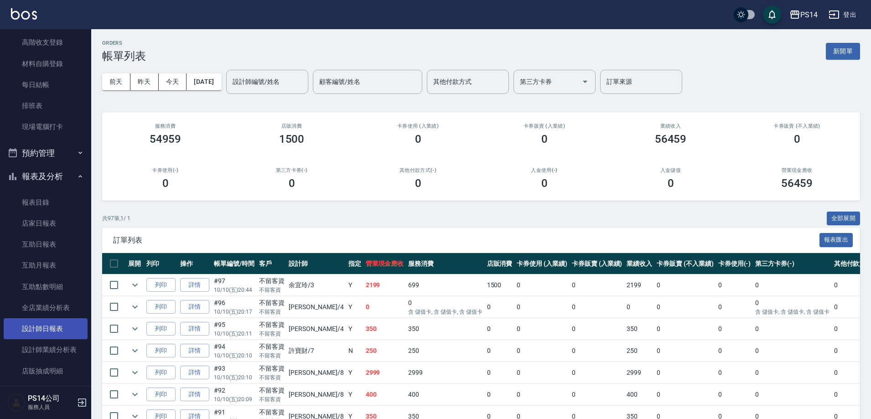
click at [60, 332] on link "設計師日報表" at bounding box center [46, 328] width 84 height 21
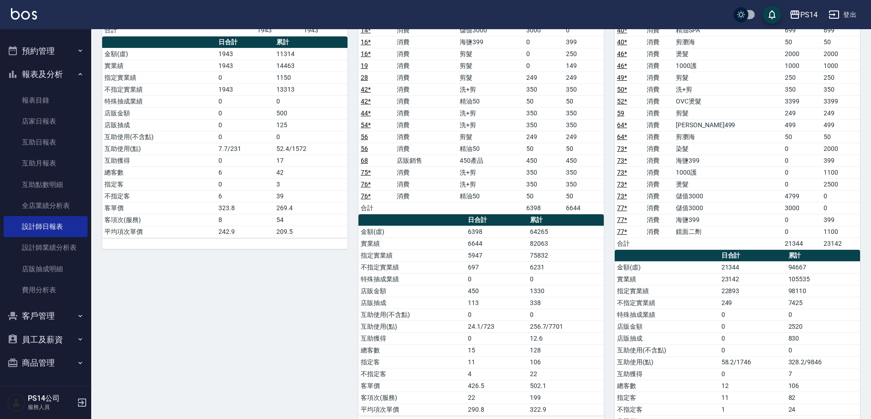
scroll to position [776, 0]
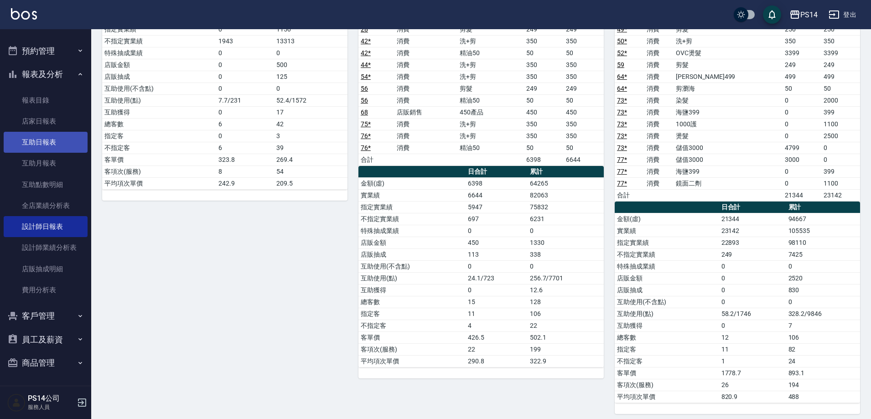
click at [34, 145] on link "互助日報表" at bounding box center [46, 142] width 84 height 21
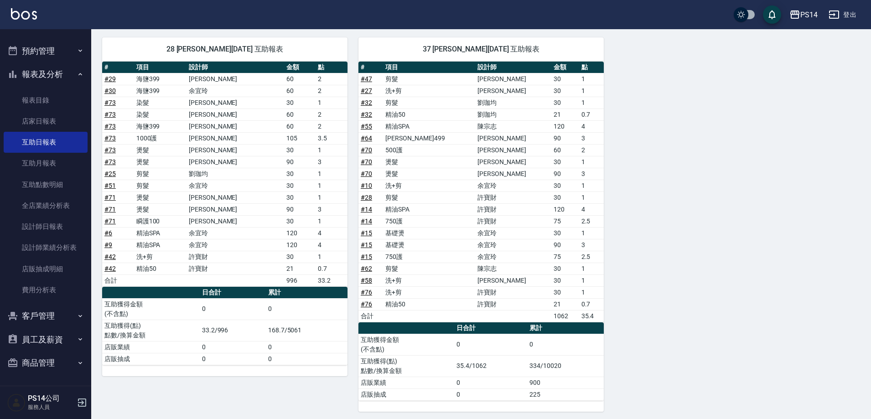
scroll to position [691, 0]
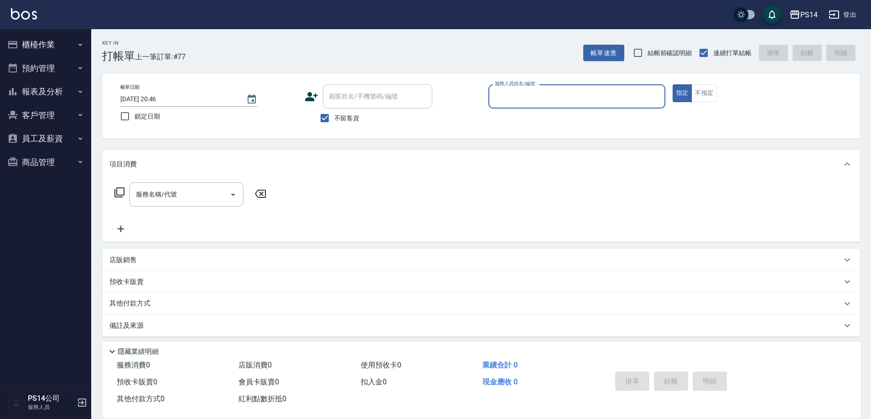
click at [61, 93] on button "報表及分析" at bounding box center [46, 92] width 84 height 24
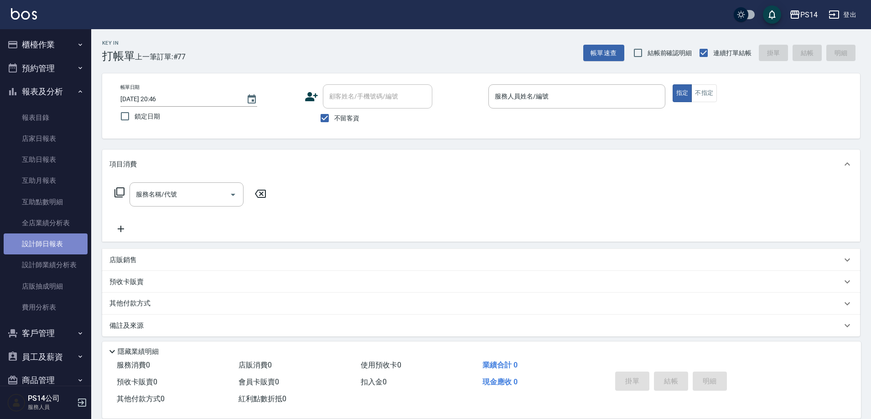
click at [58, 249] on link "設計師日報表" at bounding box center [46, 243] width 84 height 21
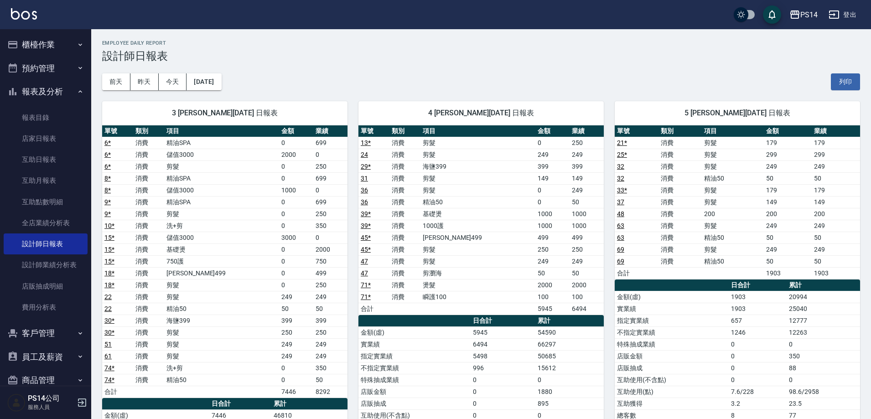
click at [212, 92] on div "3 余宜玲 10/11/2025 日報表 單號 類別 項目 金額 業績 6 * 消費 精油SPA 0 699 6 * 消費 儲值3000 2000 0 6 *…" at bounding box center [219, 350] width 256 height 520
click at [221, 82] on button "[DATE]" at bounding box center [203, 81] width 35 height 17
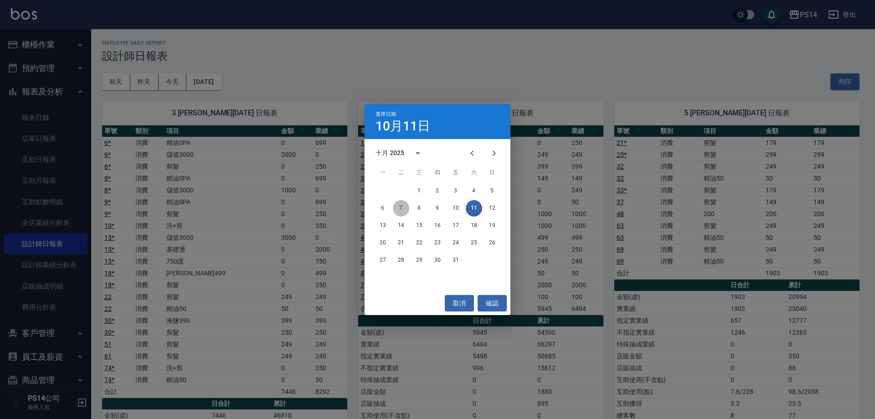
click at [399, 207] on button "7" at bounding box center [401, 208] width 16 height 16
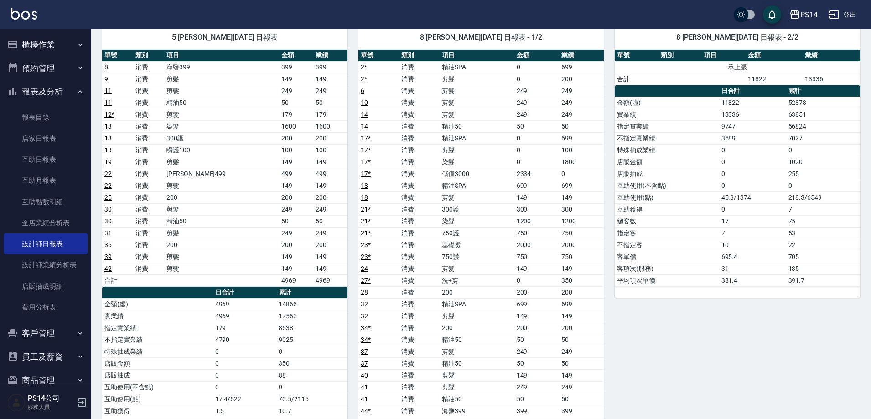
scroll to position [91, 0]
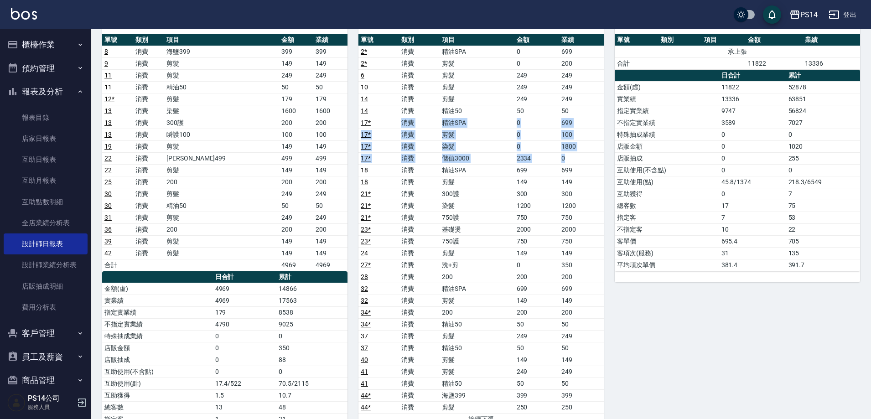
drag, startPoint x: 399, startPoint y: 124, endPoint x: 572, endPoint y: 160, distance: 177.5
click at [572, 160] on tbody "2 * 消費 精油SPA 0 699 2 * 消費 剪髮 0 200 6 消費 剪髮 249 249 10 消費 剪髮 249 249 14 消費 剪髮 24…" at bounding box center [480, 235] width 245 height 379
click at [554, 155] on td "2334" at bounding box center [536, 158] width 45 height 12
drag, startPoint x: 488, startPoint y: 148, endPoint x: 585, endPoint y: 144, distance: 97.2
click at [585, 144] on tr "17 * 消費 染髮 0 1800" at bounding box center [480, 146] width 245 height 12
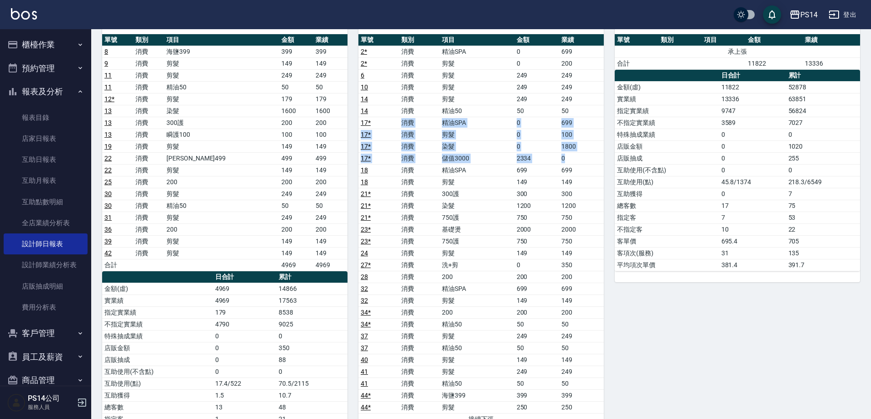
drag, startPoint x: 398, startPoint y: 121, endPoint x: 580, endPoint y: 155, distance: 184.7
click at [580, 155] on tbody "2 * 消費 精油SPA 0 699 2 * 消費 剪髮 0 200 6 消費 剪髮 249 249 10 消費 剪髮 249 249 14 消費 剪髮 24…" at bounding box center [480, 235] width 245 height 379
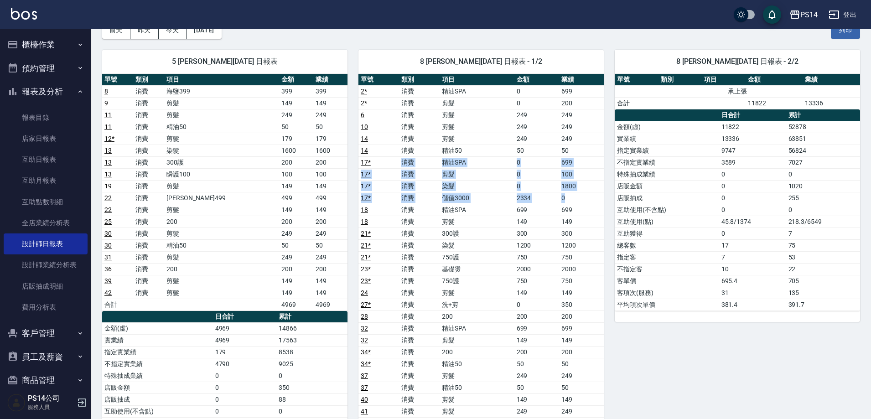
scroll to position [46, 0]
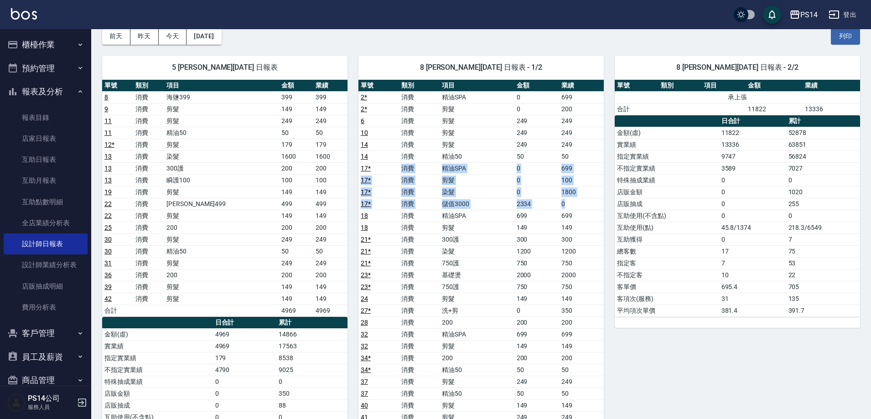
click at [362, 189] on link "17 *" at bounding box center [366, 191] width 10 height 7
click at [514, 120] on td "剪髮" at bounding box center [477, 121] width 75 height 12
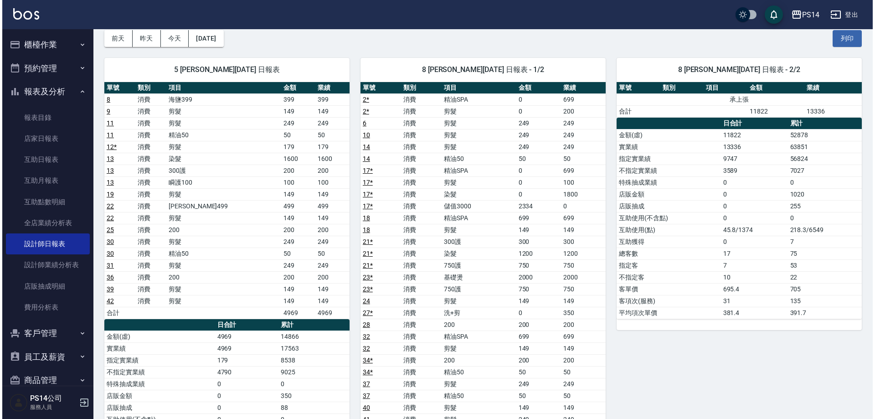
scroll to position [0, 0]
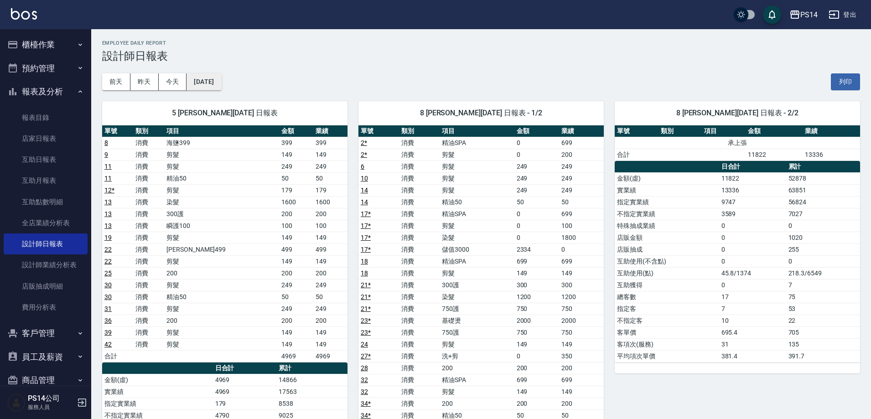
click at [212, 79] on button "2025/10/07" at bounding box center [203, 81] width 35 height 17
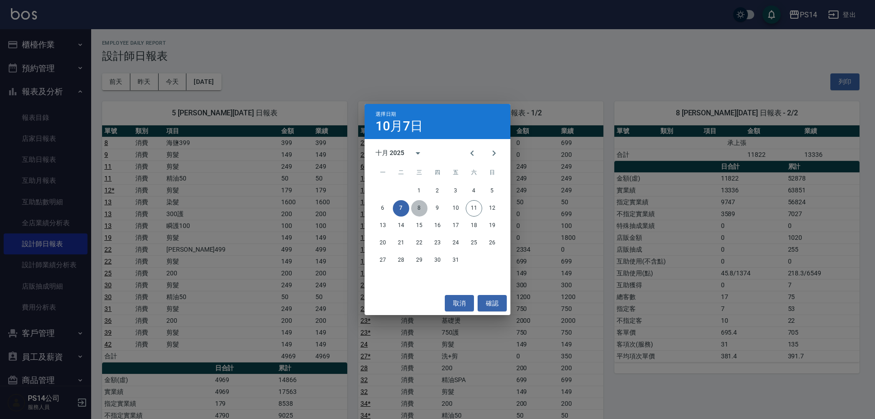
click at [425, 209] on button "8" at bounding box center [419, 208] width 16 height 16
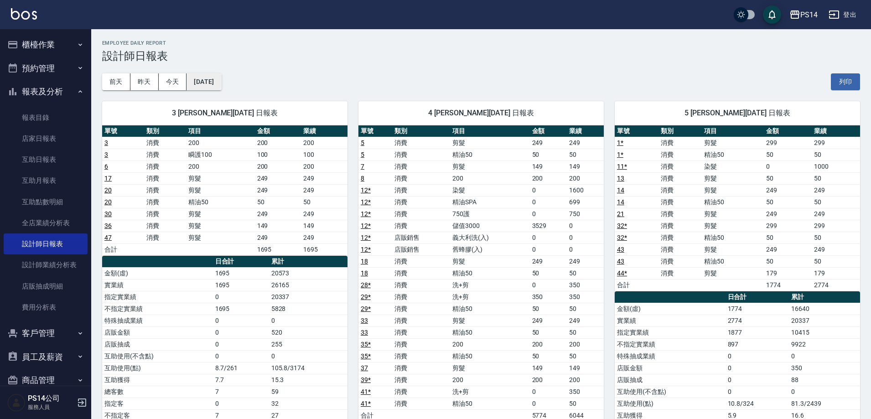
click at [207, 73] on button "2025/10/08" at bounding box center [203, 81] width 35 height 17
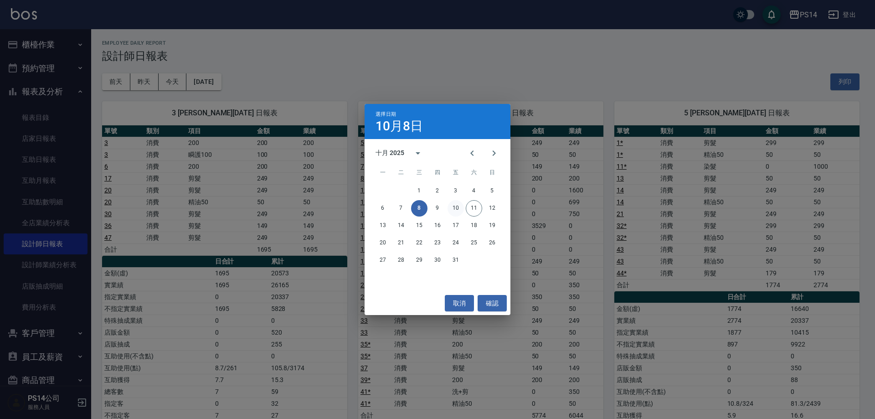
drag, startPoint x: 454, startPoint y: 210, endPoint x: 458, endPoint y: 208, distance: 4.8
click at [454, 209] on button "10" at bounding box center [456, 208] width 16 height 16
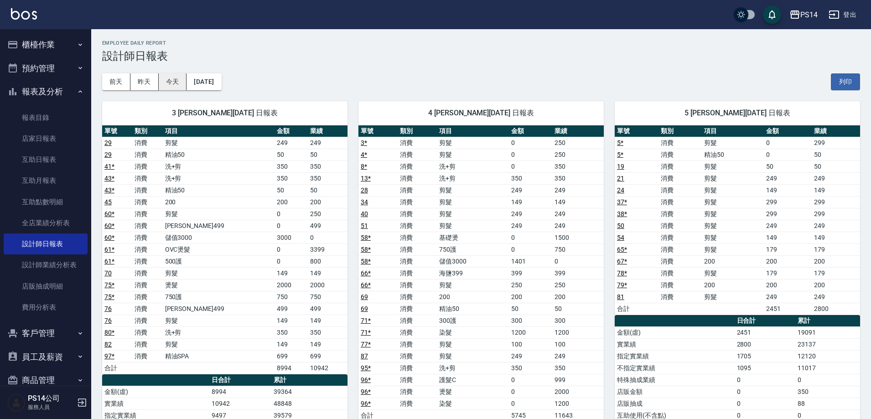
click at [182, 83] on button "今天" at bounding box center [173, 81] width 28 height 17
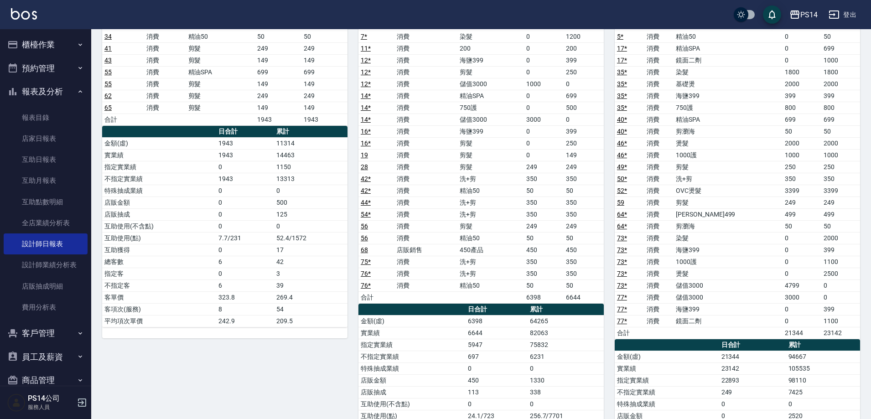
scroll to position [593, 0]
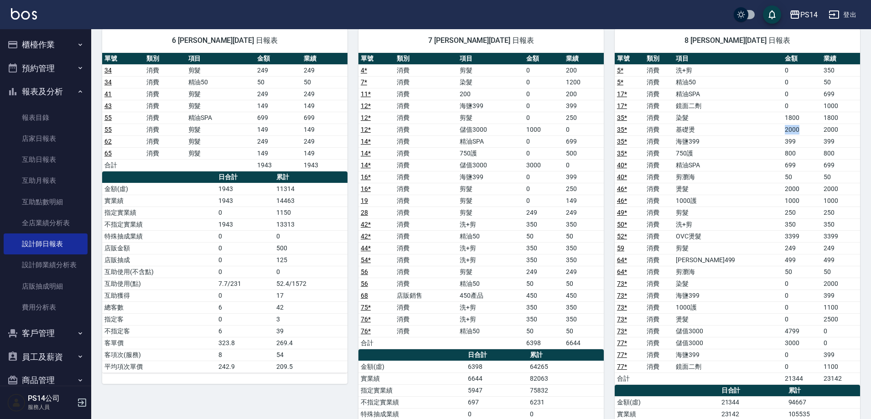
drag, startPoint x: 762, startPoint y: 129, endPoint x: 795, endPoint y: 135, distance: 33.4
click at [795, 135] on tr "35 * 消費 基礎燙 2000 2000" at bounding box center [737, 130] width 245 height 12
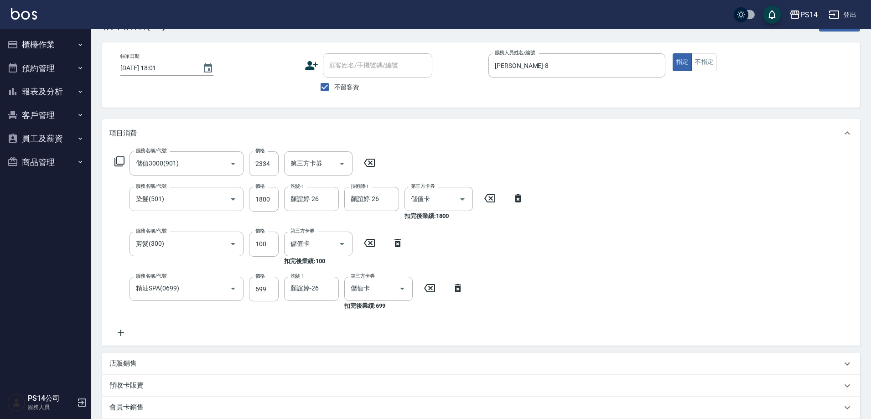
scroll to position [46, 0]
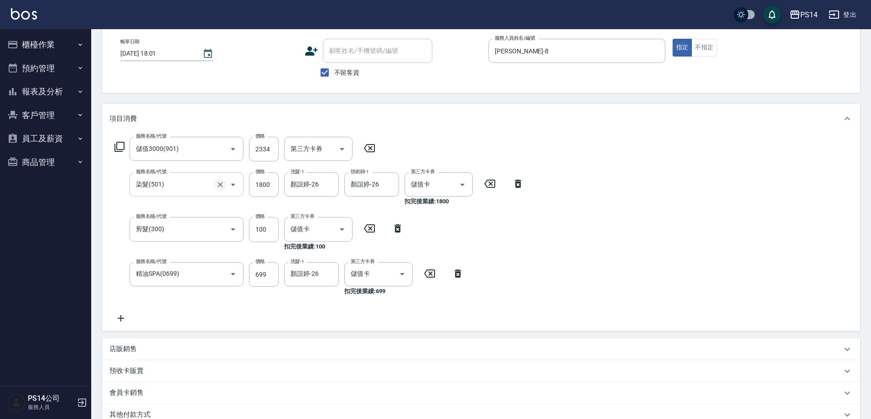
click at [220, 185] on icon "Clear" at bounding box center [220, 184] width 5 height 5
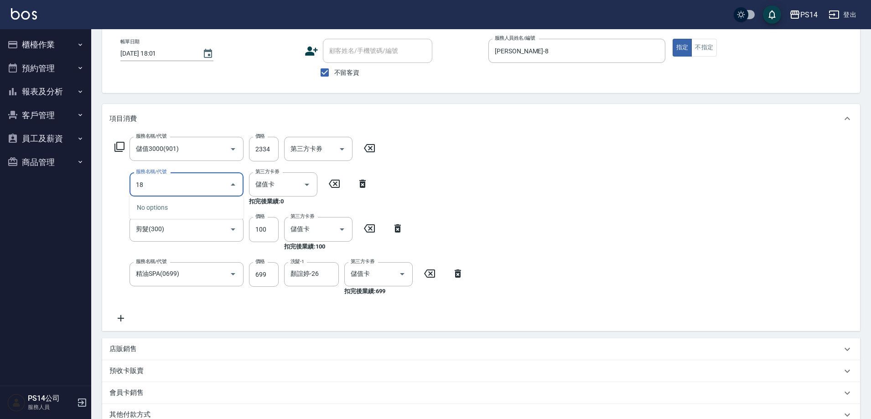
type input "1"
type input "鏡面二劑(406)"
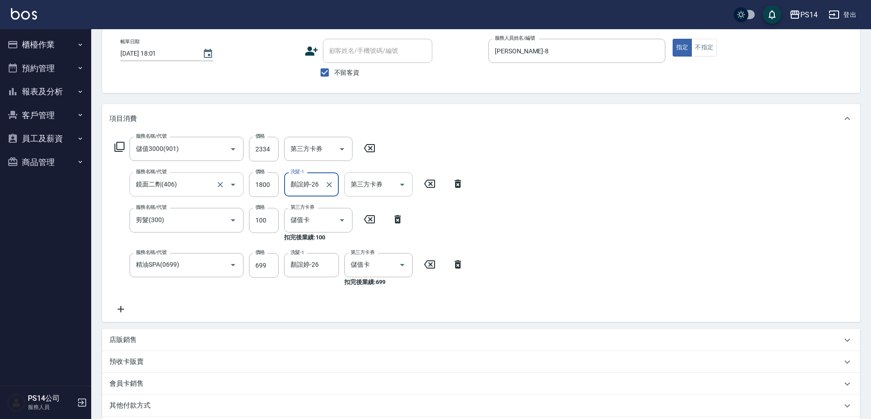
click at [394, 187] on input "第三方卡券" at bounding box center [371, 184] width 47 height 16
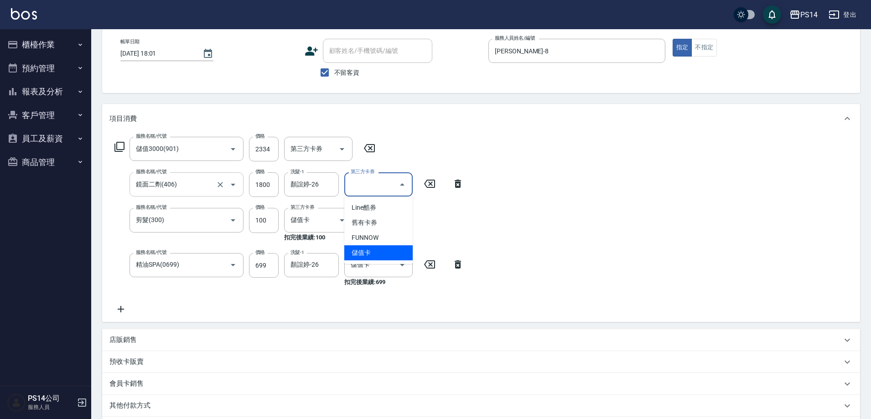
click at [366, 248] on span "儲值卡" at bounding box center [378, 252] width 68 height 15
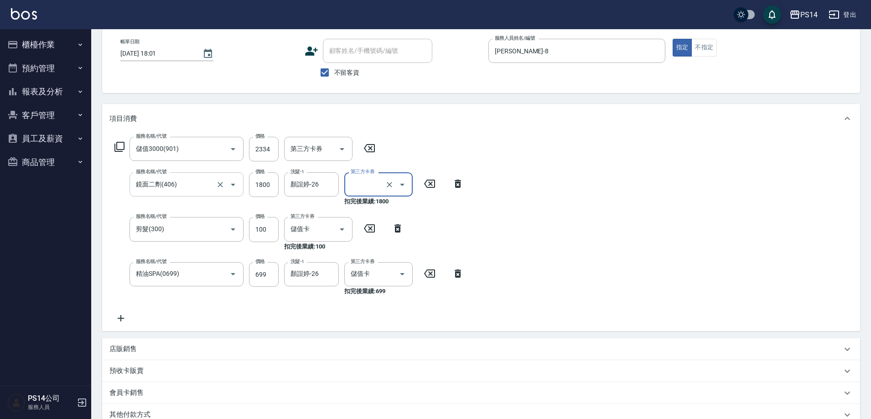
type input "儲值卡"
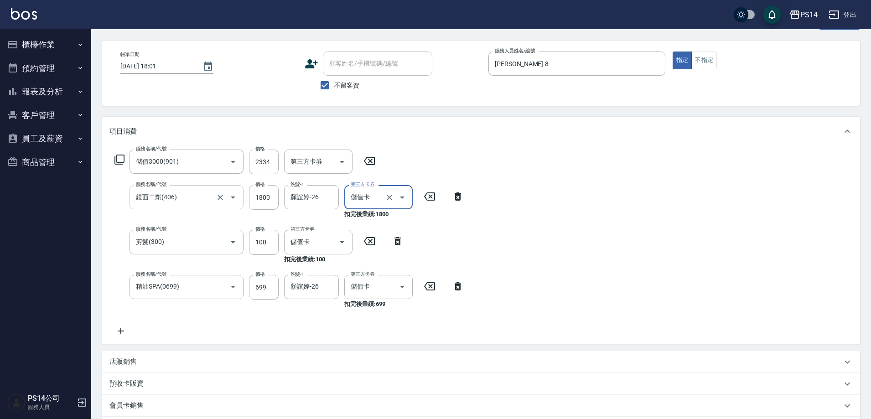
scroll to position [0, 0]
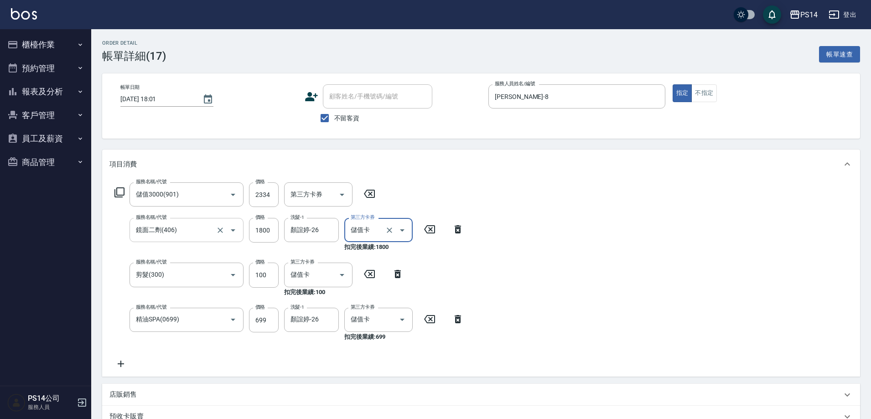
click at [606, 261] on div "服務名稱/代號 儲值3000(901) 服務名稱/代號 價格 2334 價格 第三方卡券 第三方卡券 服務名稱/代號 鏡面二劑(406) 服務名稱/代號 價格…" at bounding box center [481, 278] width 758 height 198
click at [680, 95] on button "指定" at bounding box center [683, 93] width 20 height 18
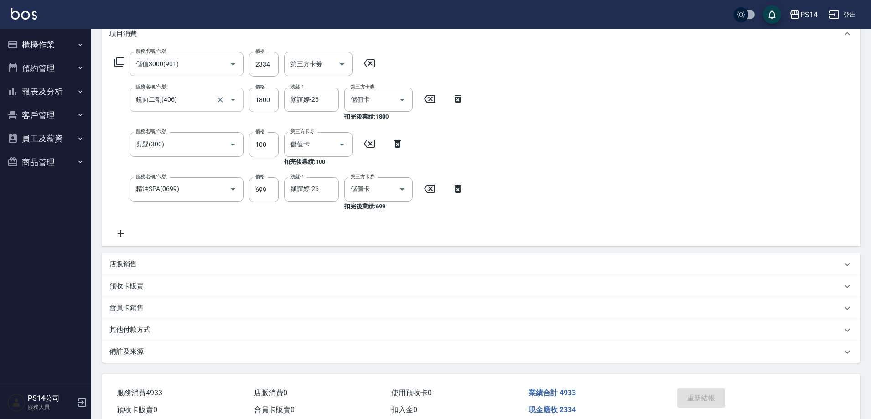
scroll to position [137, 0]
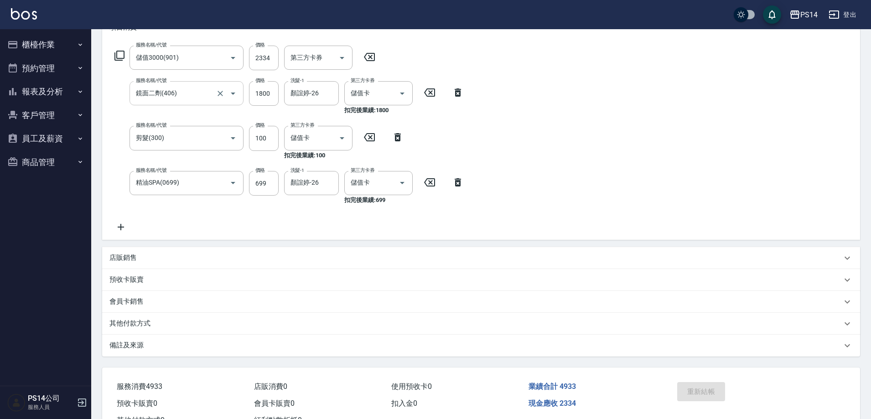
click at [707, 397] on div "重新結帳" at bounding box center [714, 398] width 83 height 40
click at [708, 391] on div "重新結帳" at bounding box center [714, 398] width 83 height 40
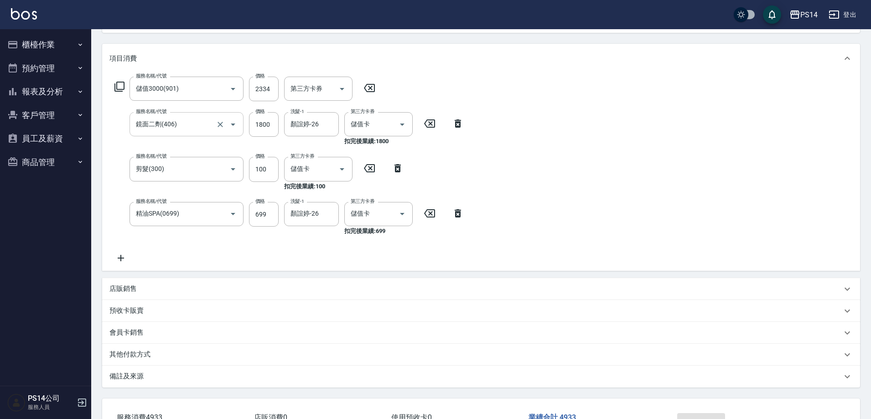
scroll to position [91, 0]
